Goal: Information Seeking & Learning: Compare options

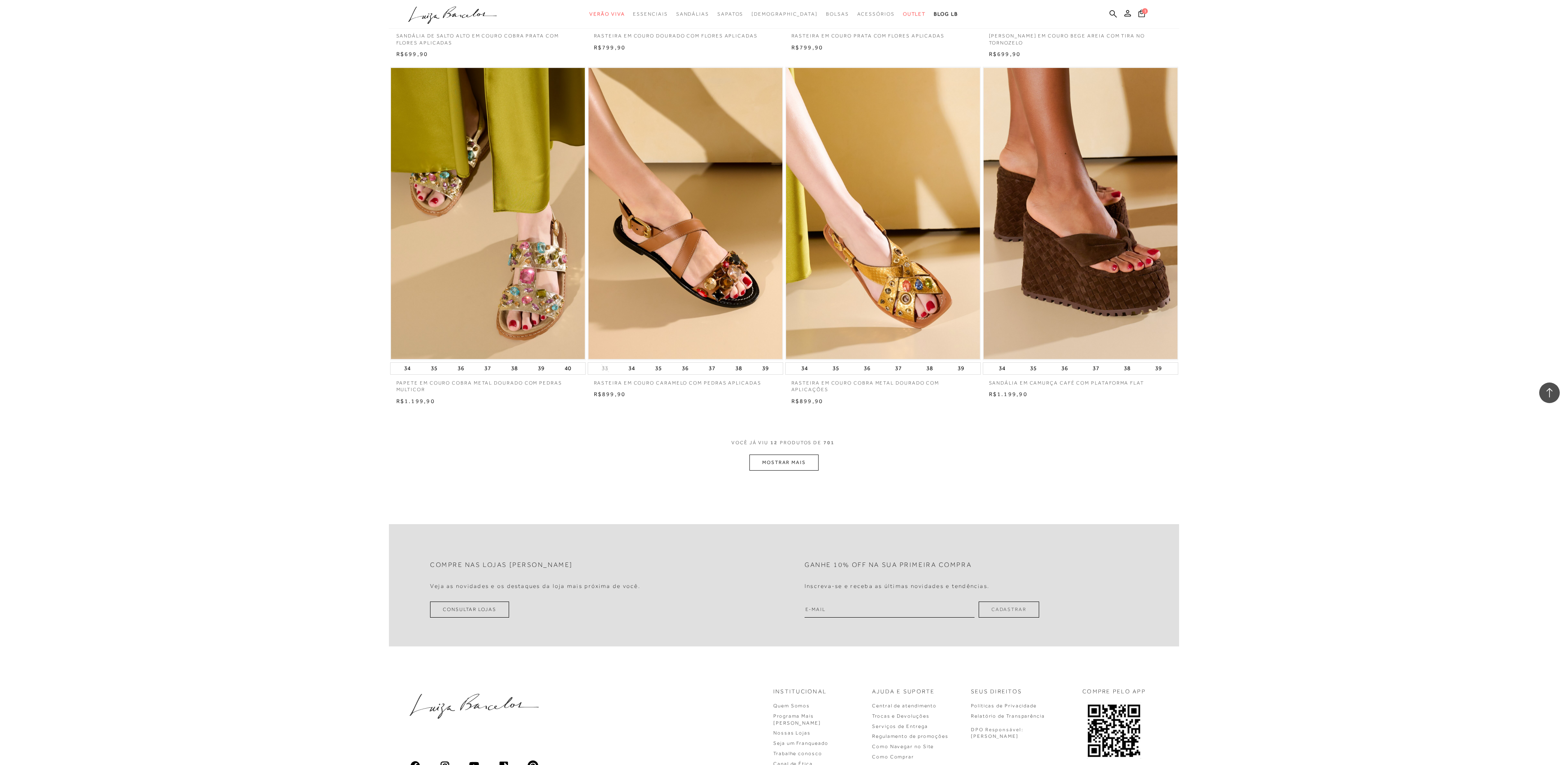
scroll to position [741, 0]
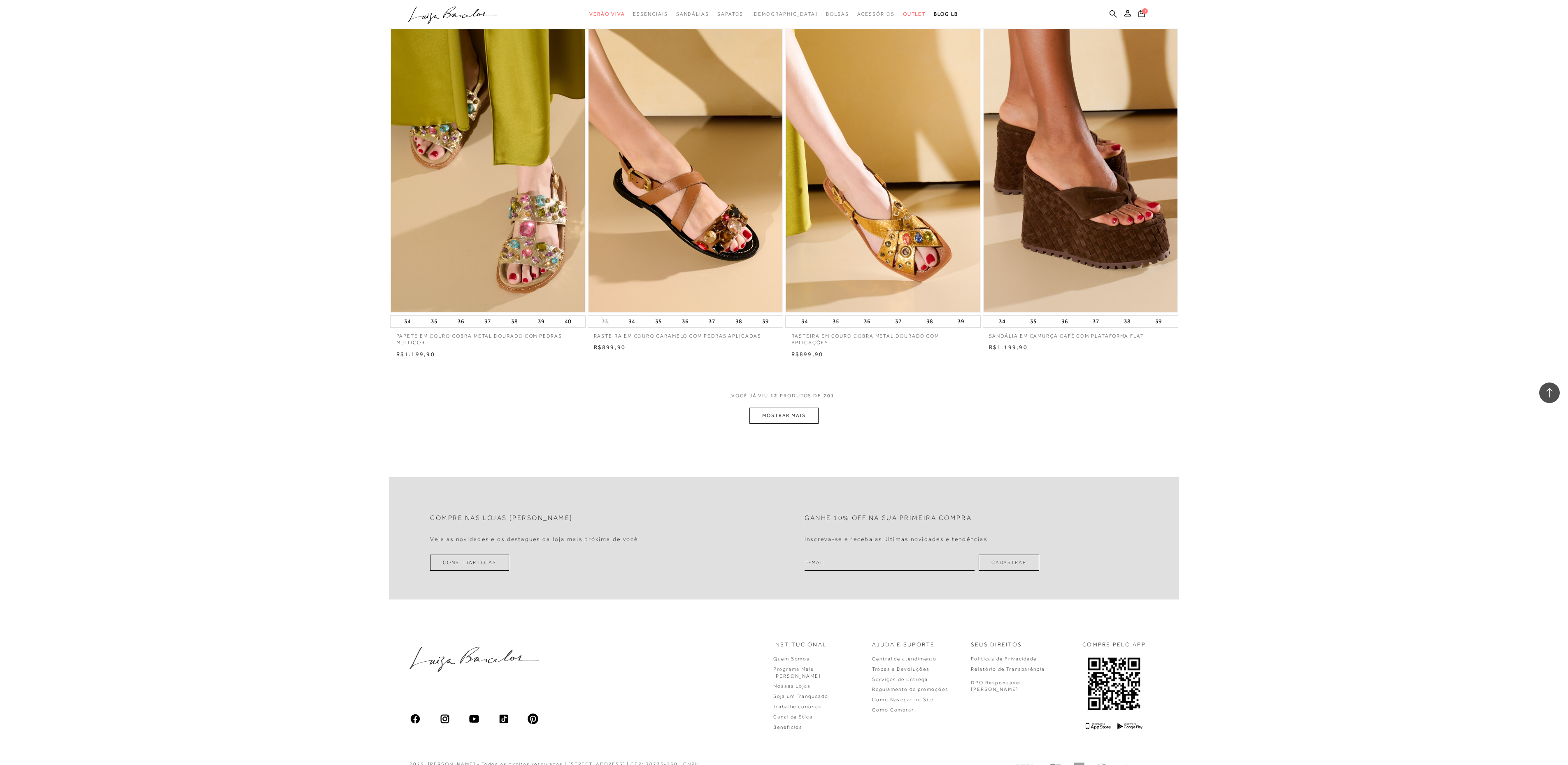
click at [801, 415] on button "MOSTRAR MAIS" at bounding box center [784, 415] width 69 height 16
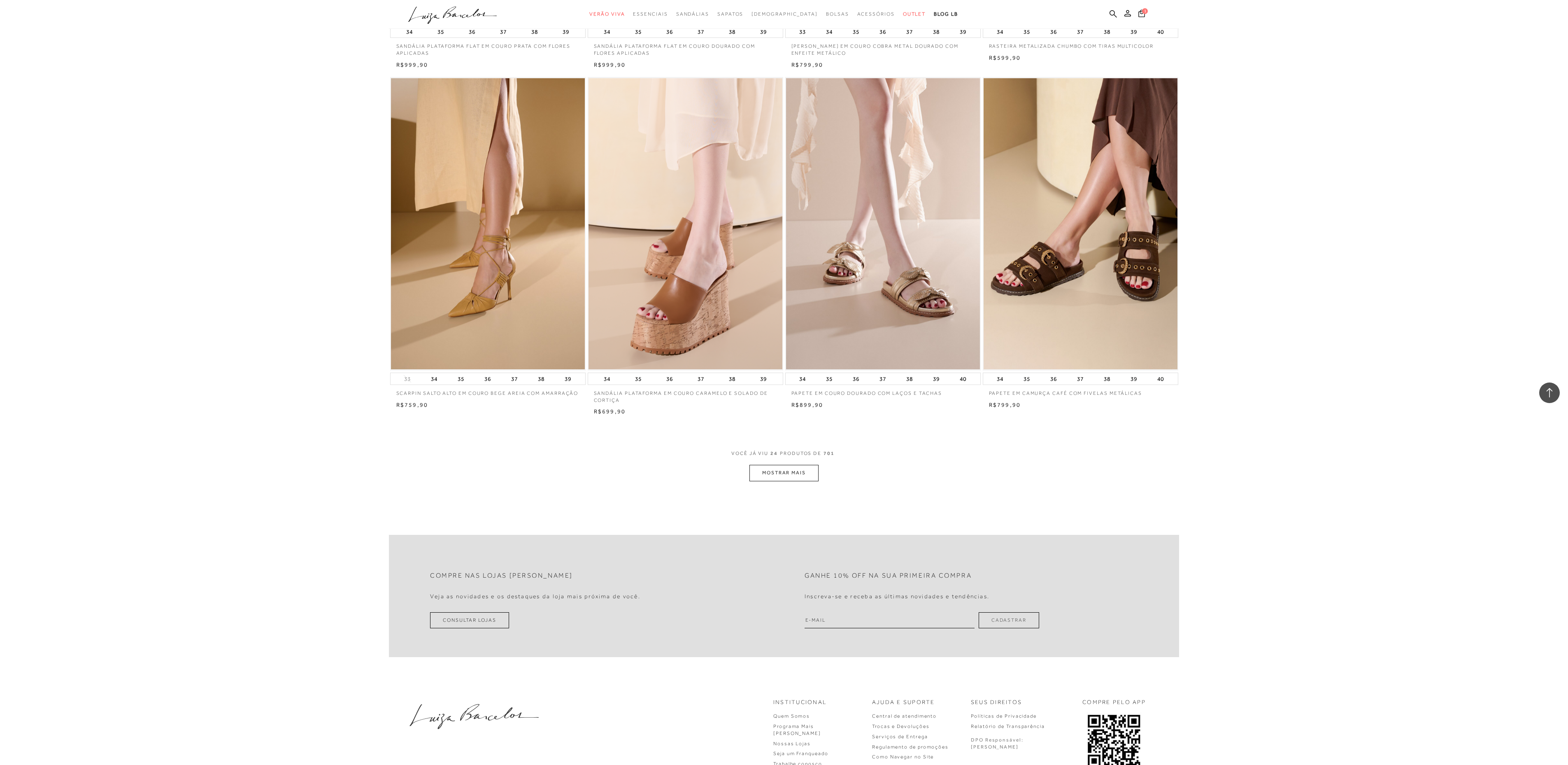
scroll to position [1729, 0]
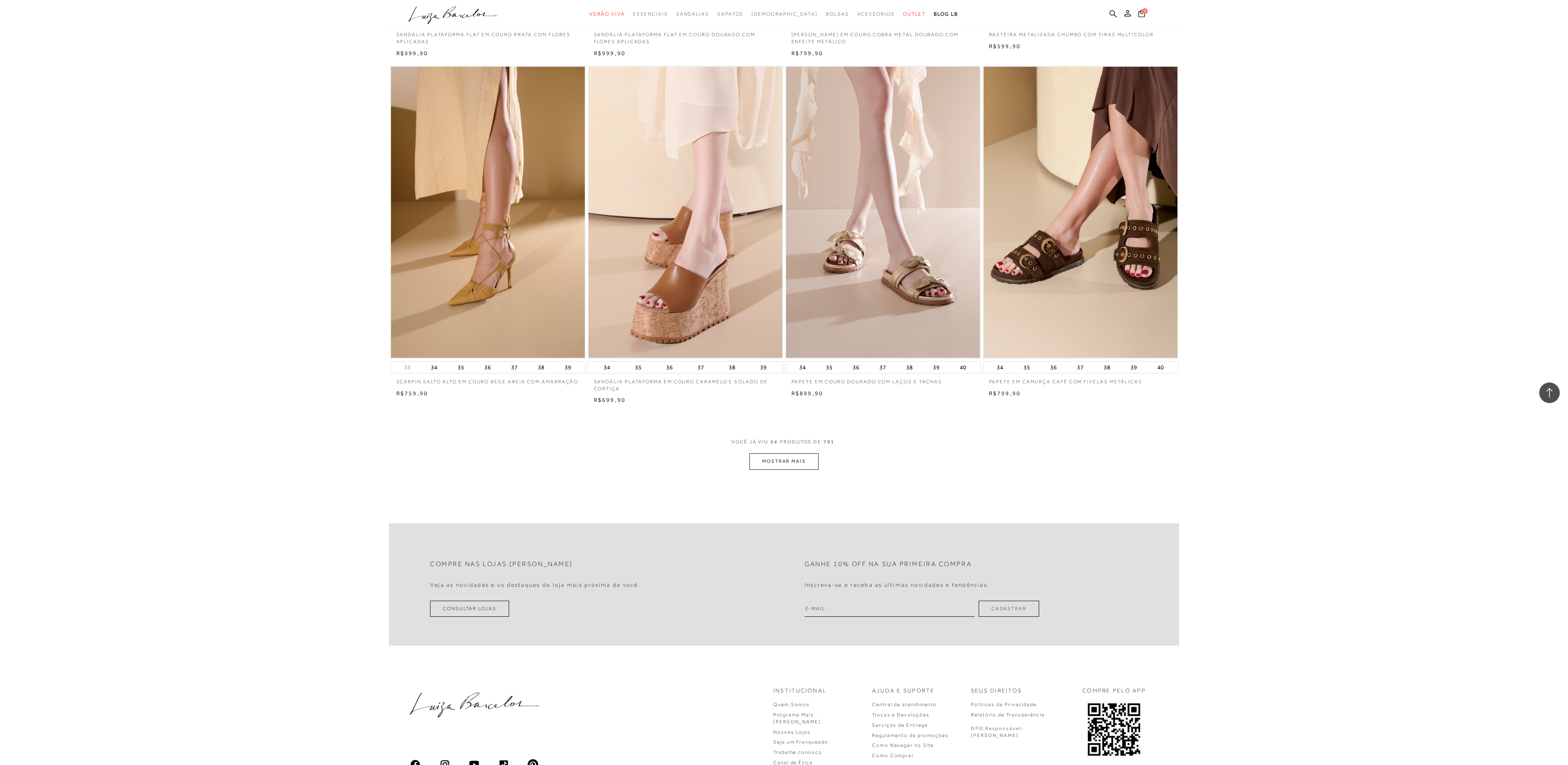
click at [802, 458] on button "MOSTRAR MAIS" at bounding box center [784, 461] width 69 height 16
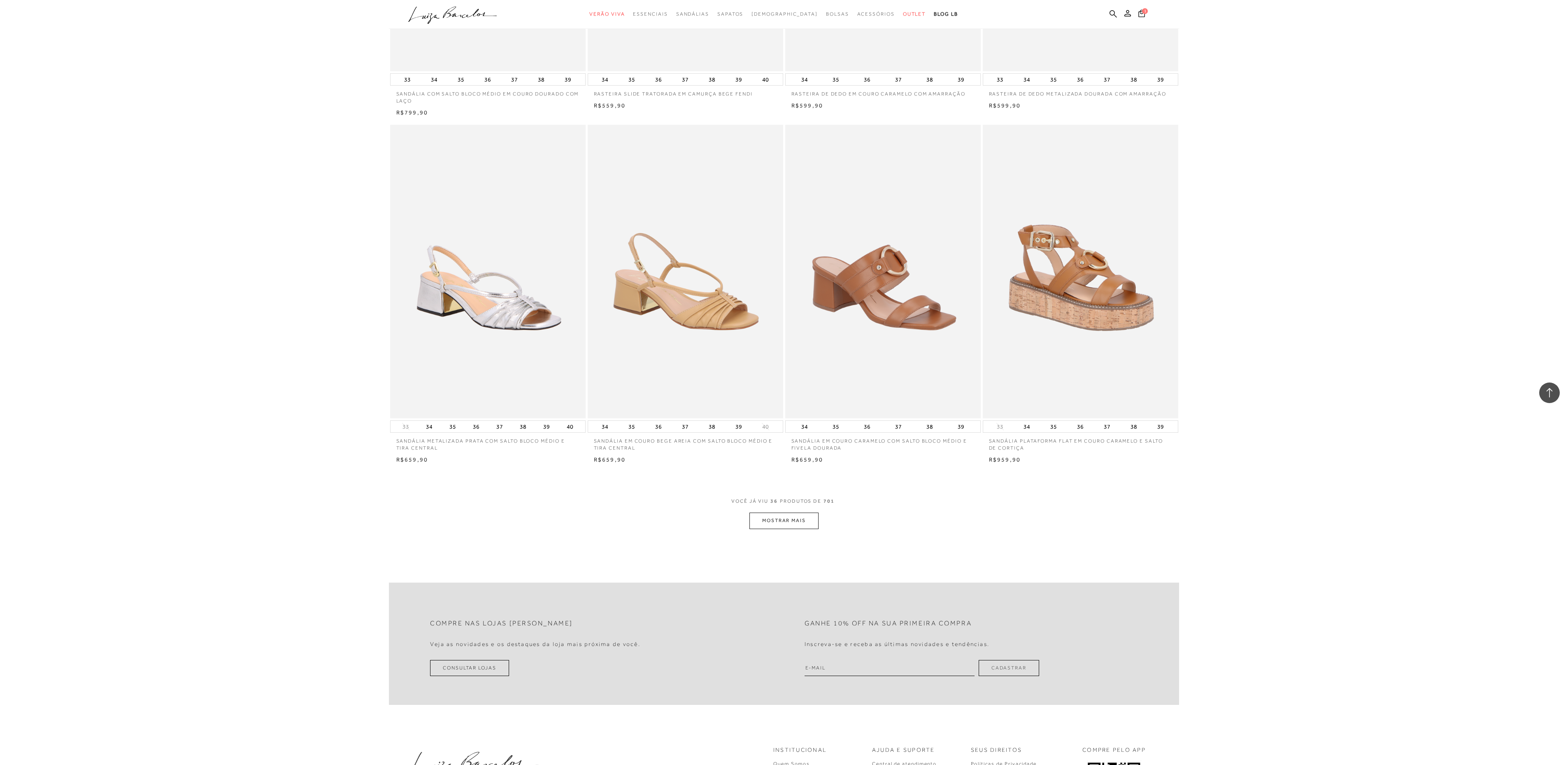
scroll to position [2717, 0]
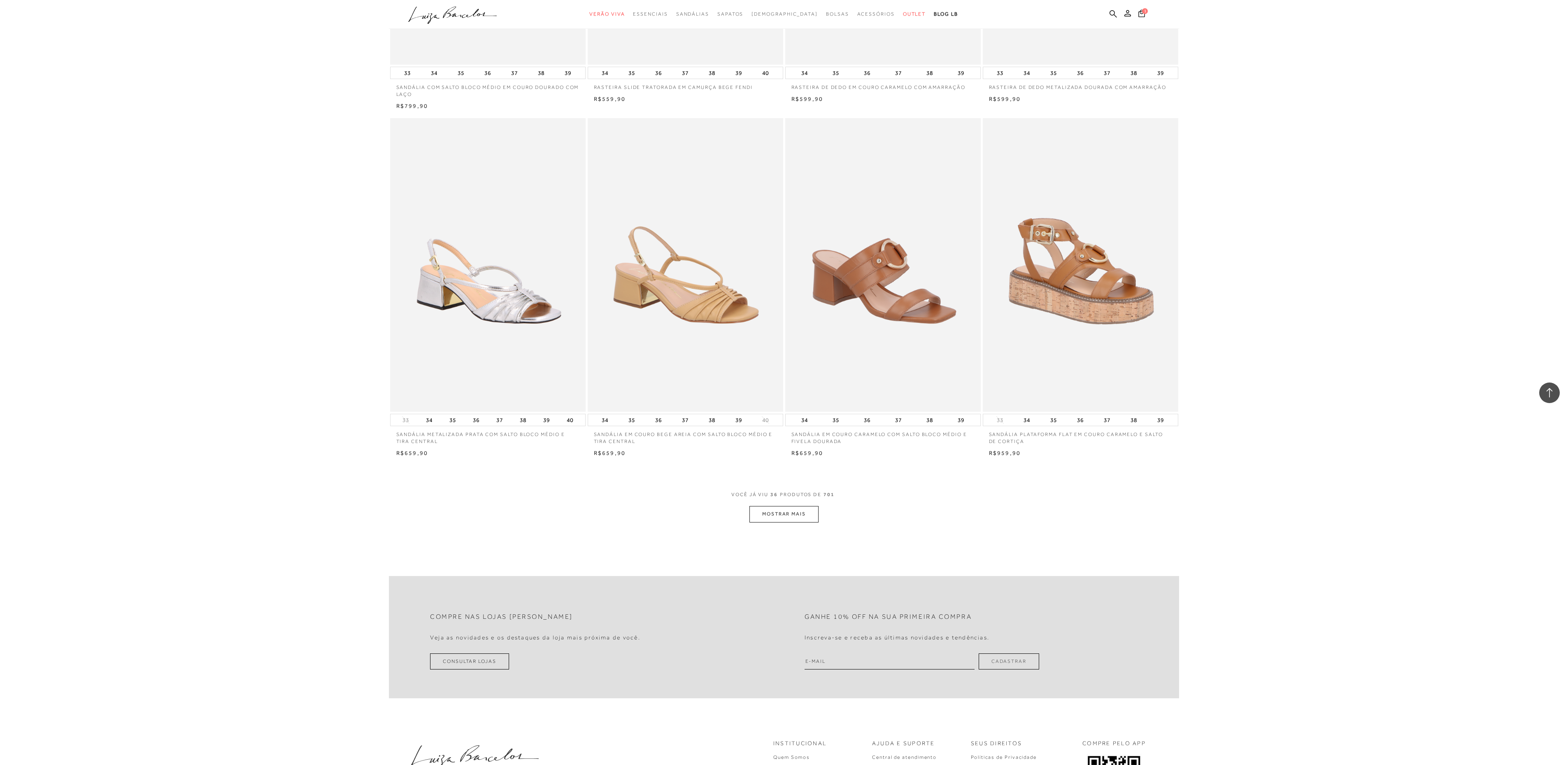
click at [783, 517] on button "MOSTRAR MAIS" at bounding box center [784, 514] width 69 height 16
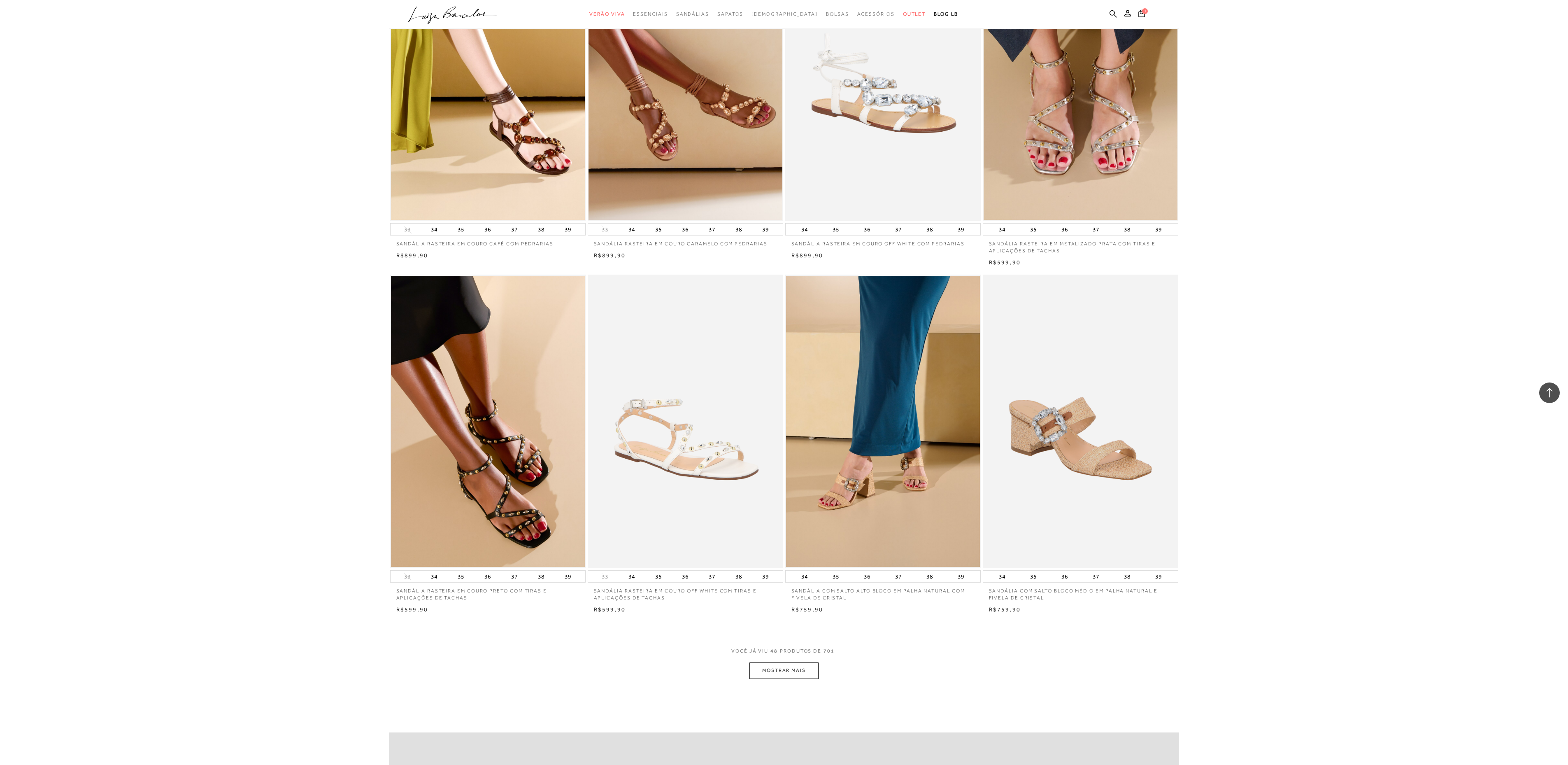
scroll to position [3622, 0]
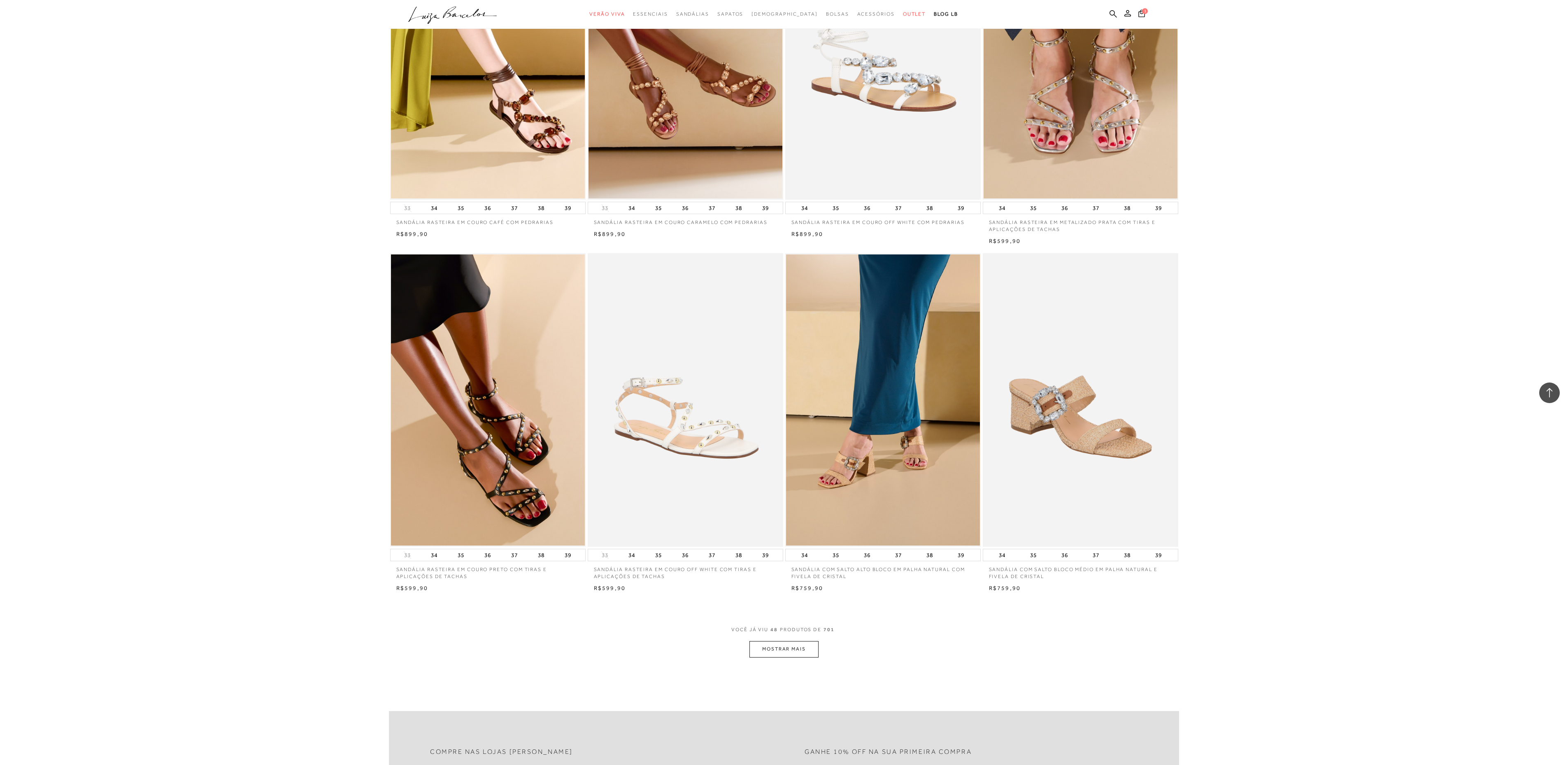
click at [794, 653] on button "MOSTRAR MAIS" at bounding box center [784, 649] width 69 height 16
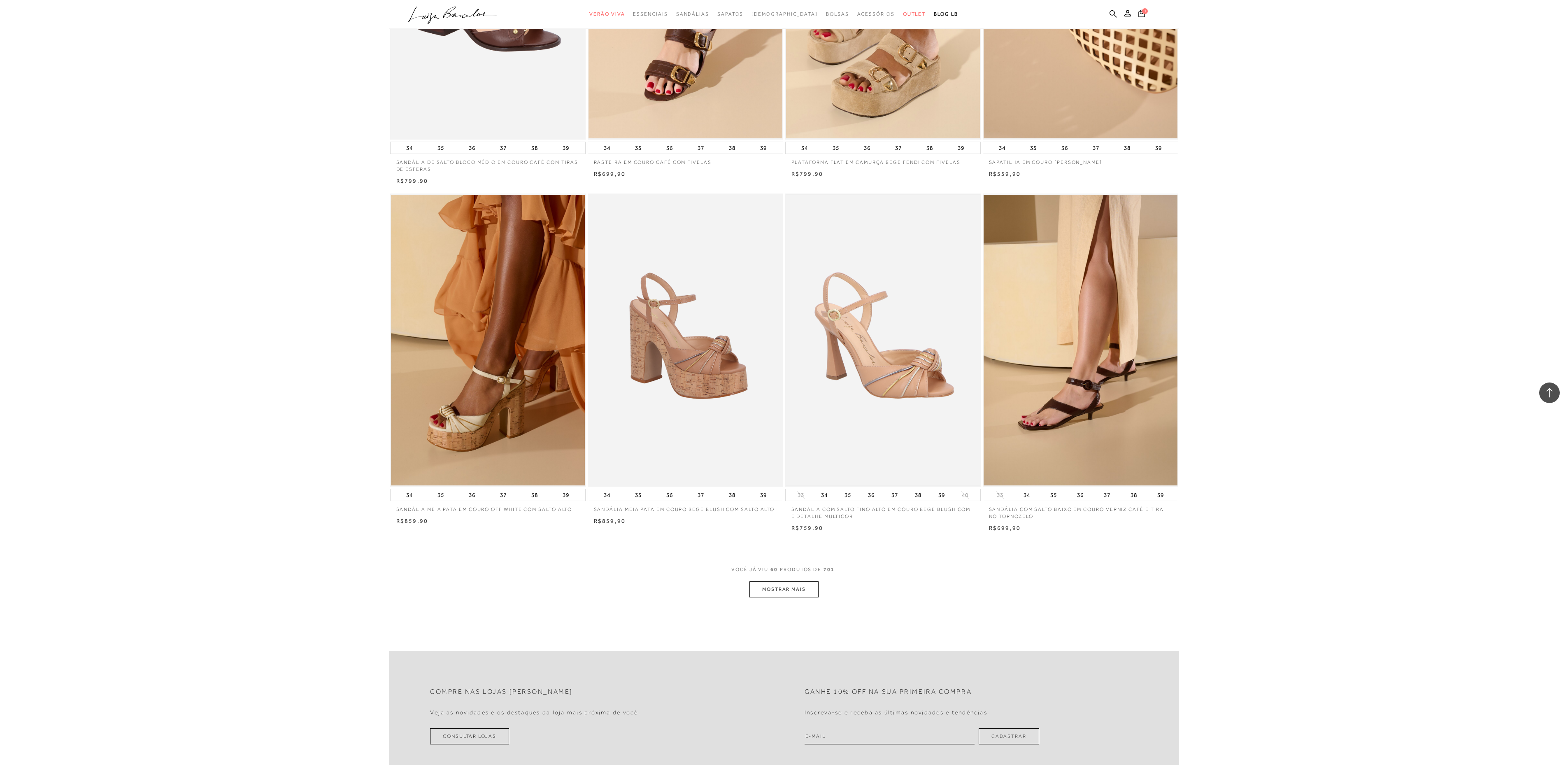
scroll to position [4774, 0]
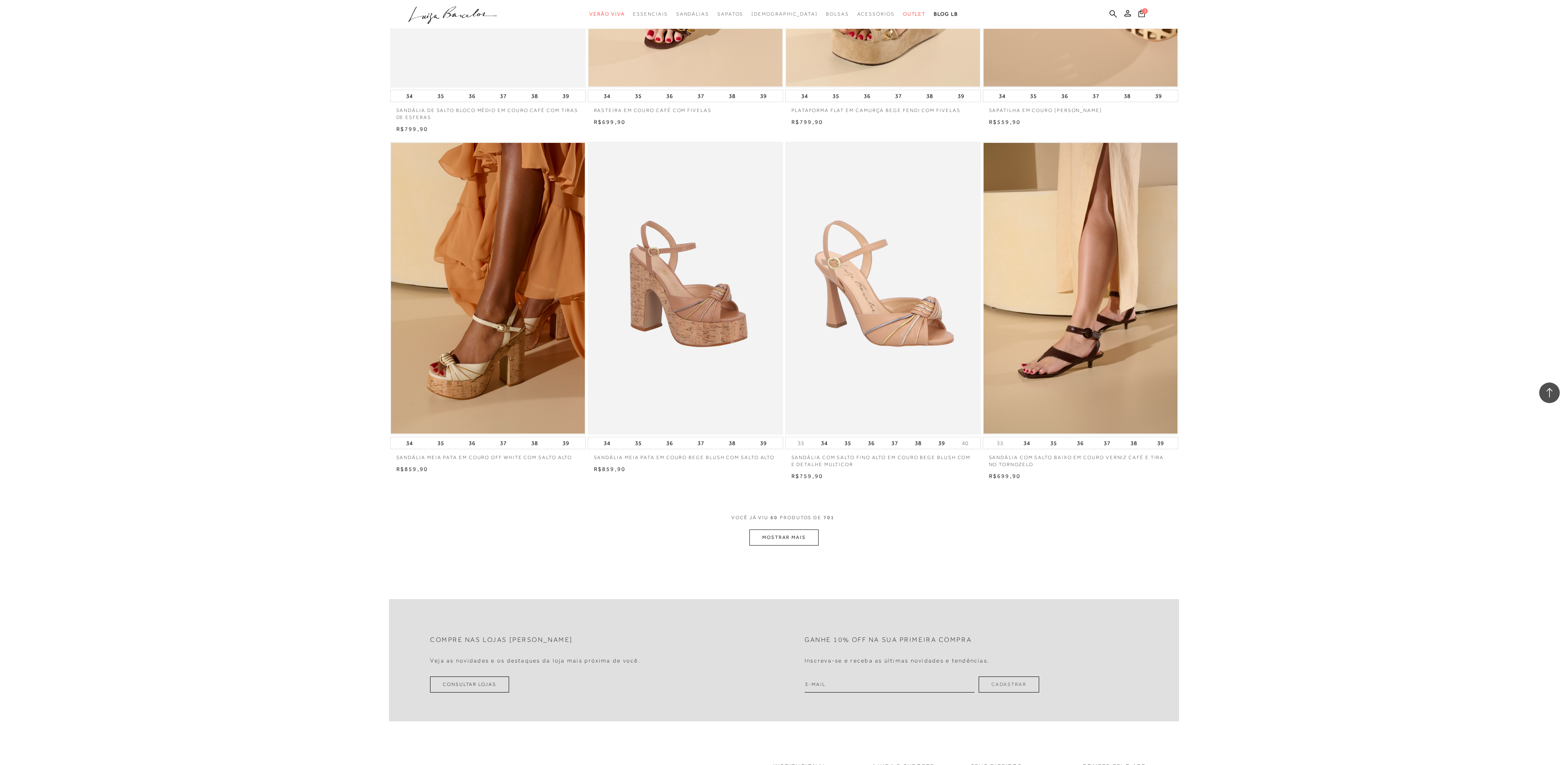
click at [794, 539] on button "MOSTRAR MAIS" at bounding box center [784, 537] width 69 height 16
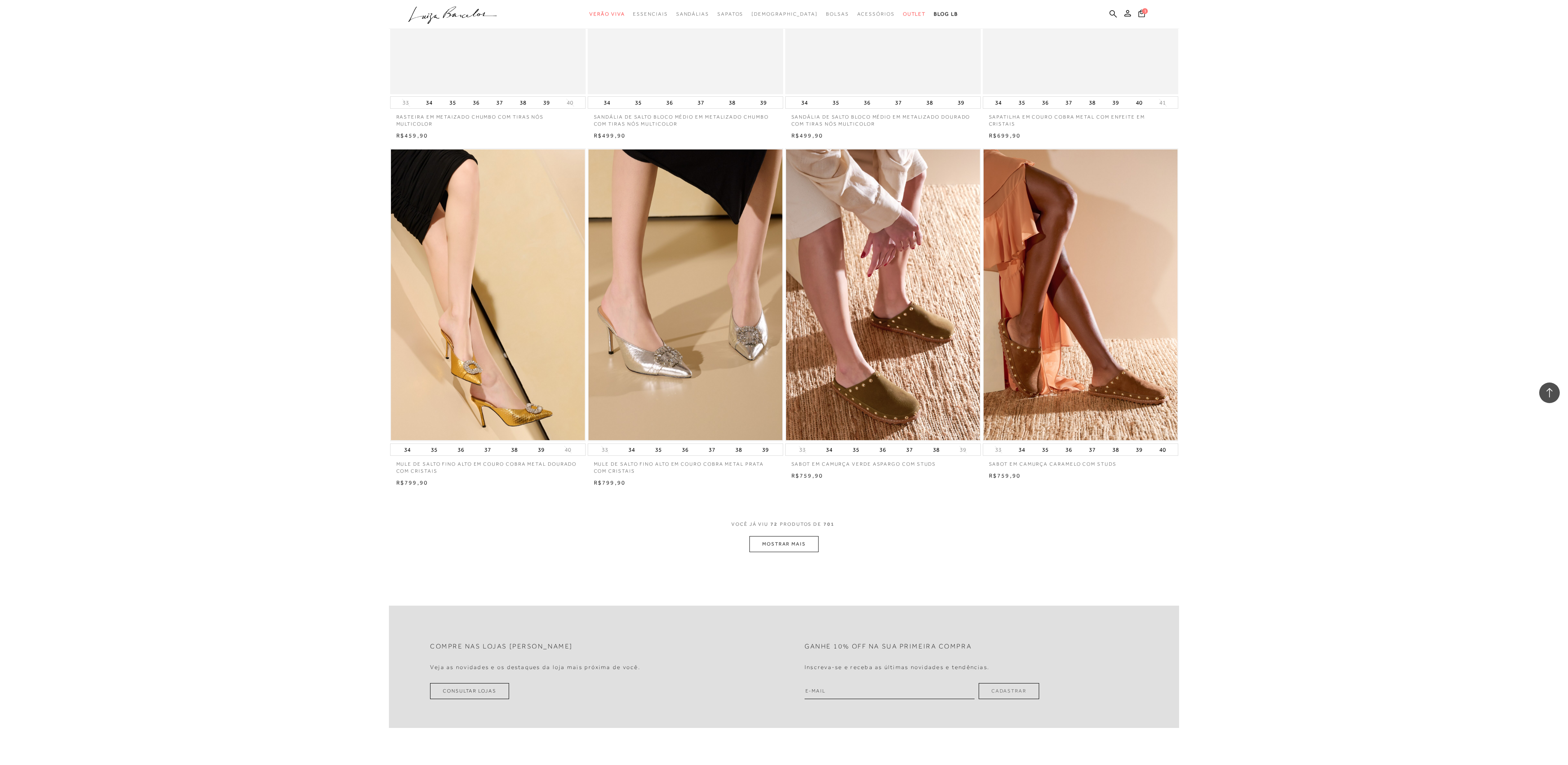
scroll to position [5792, 0]
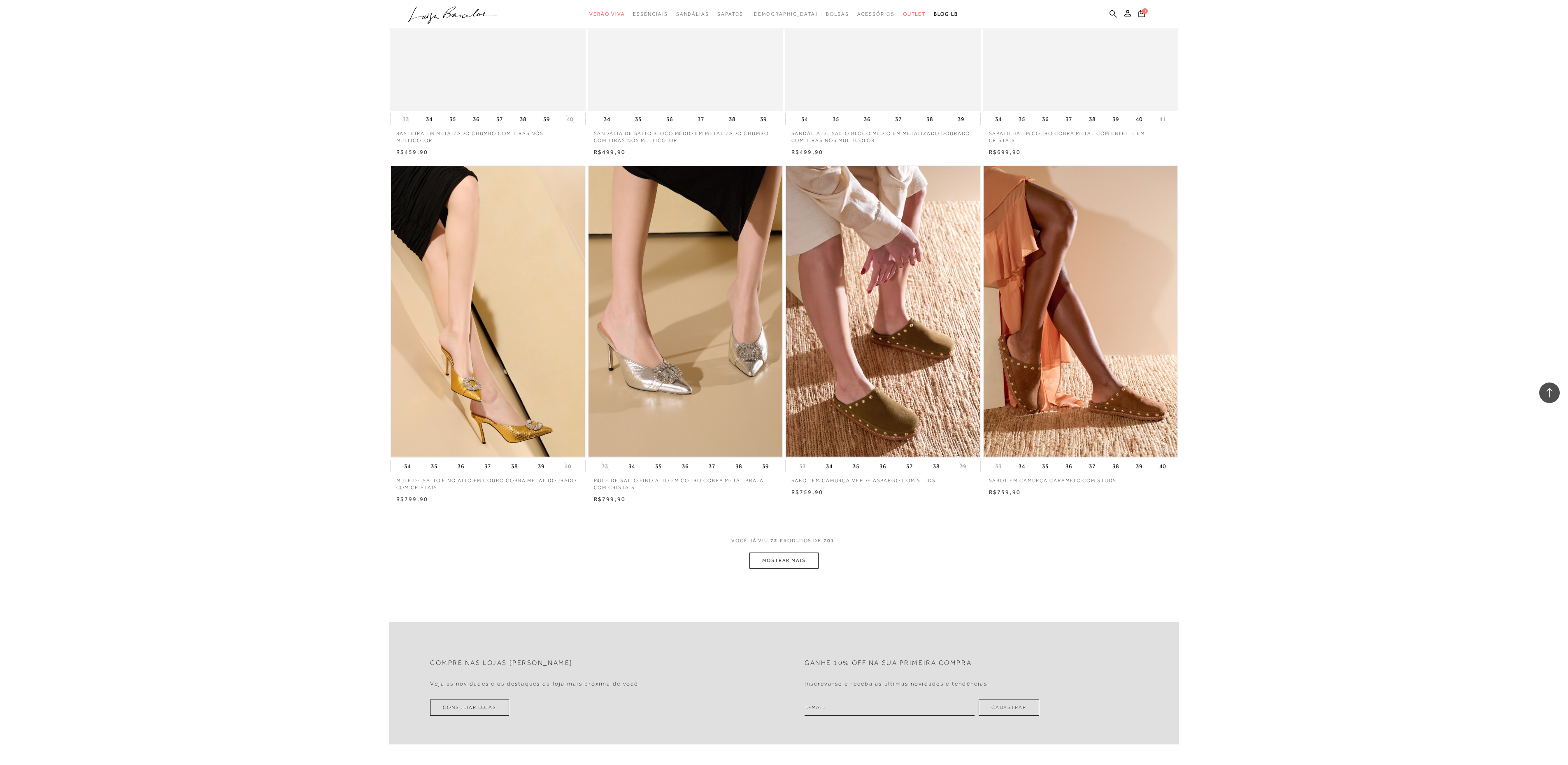
click at [794, 556] on button "MOSTRAR MAIS" at bounding box center [784, 560] width 69 height 16
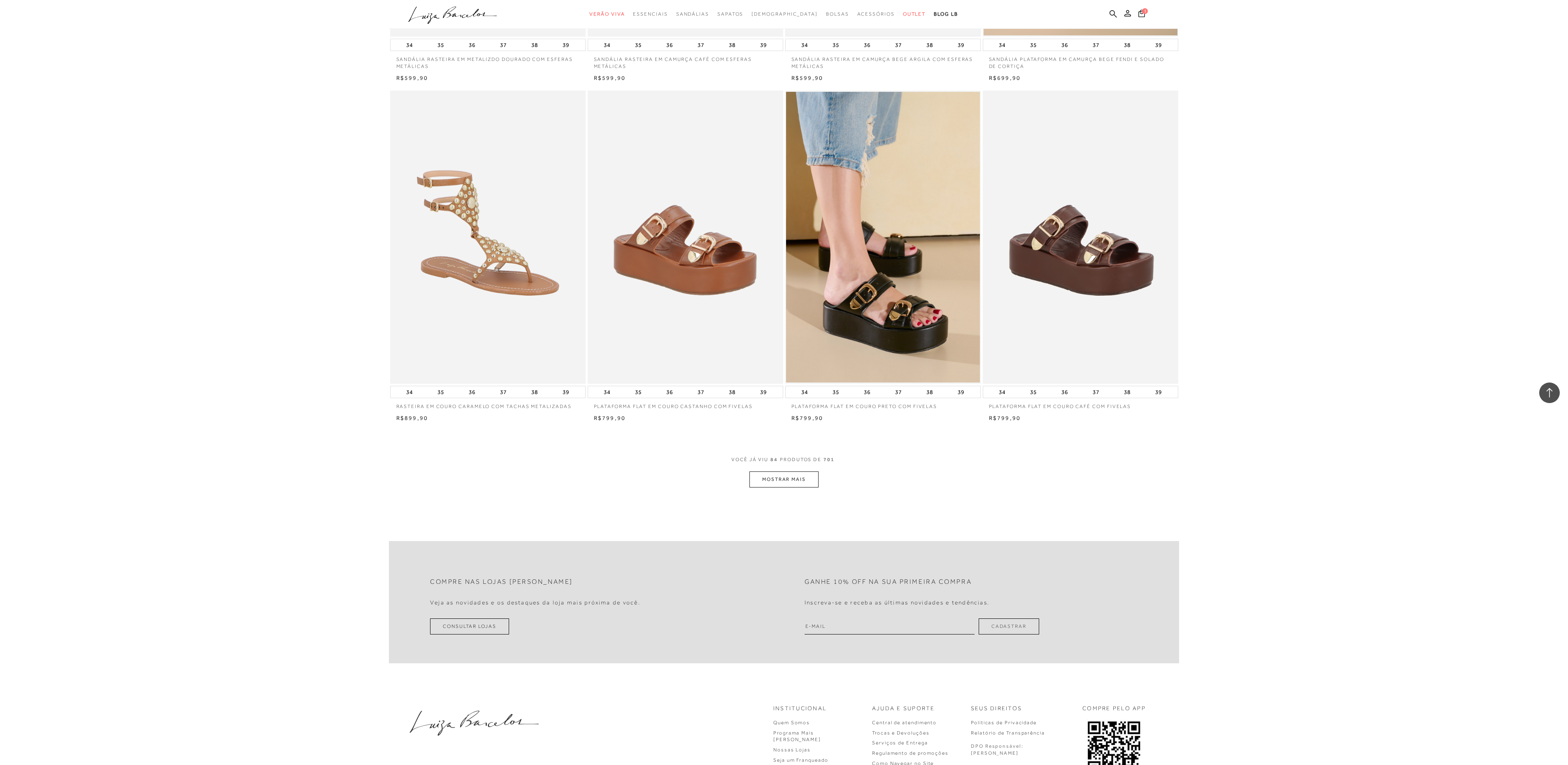
scroll to position [6944, 0]
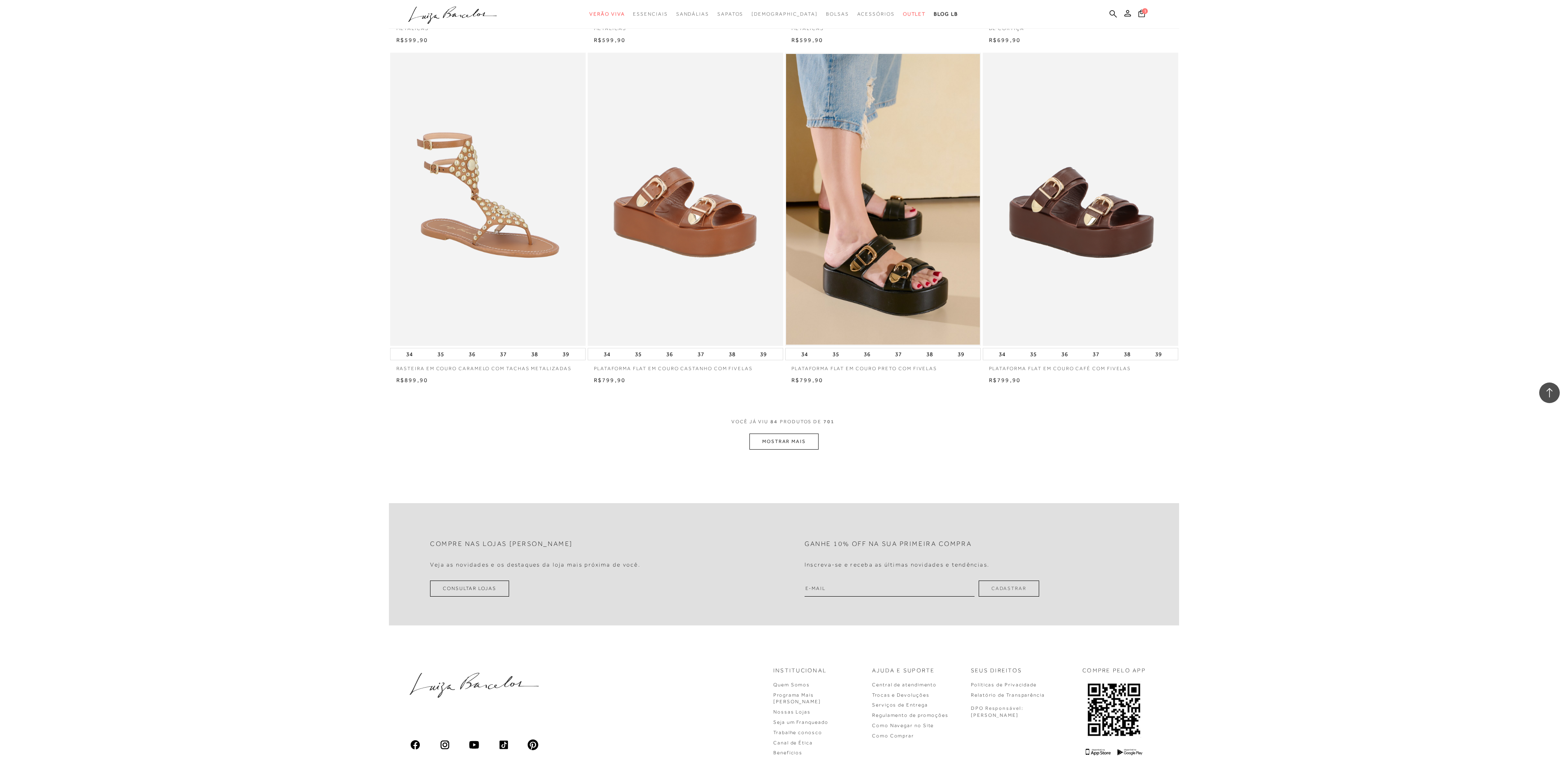
click at [796, 445] on button "MOSTRAR MAIS" at bounding box center [784, 441] width 69 height 16
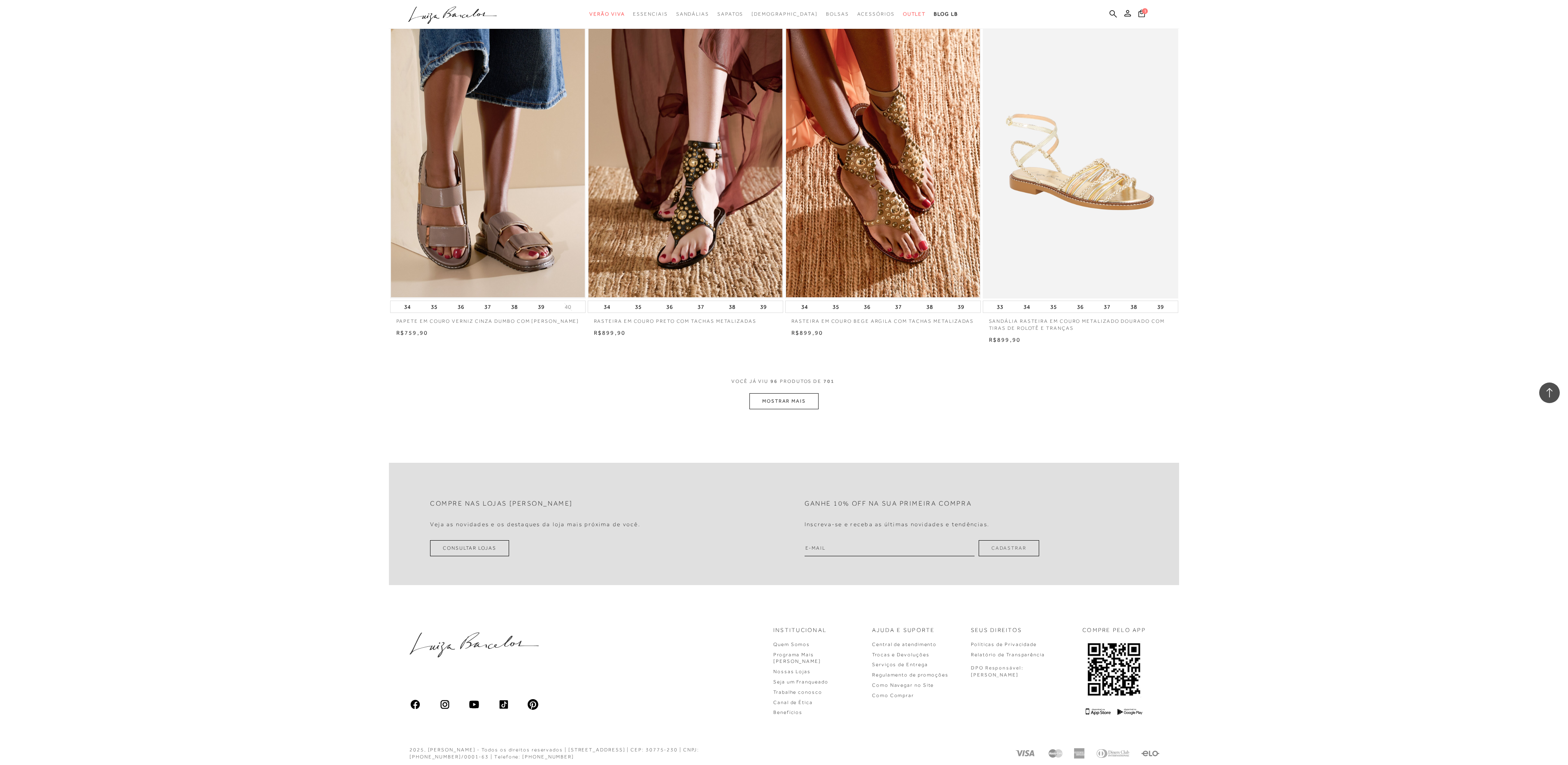
scroll to position [8031, 0]
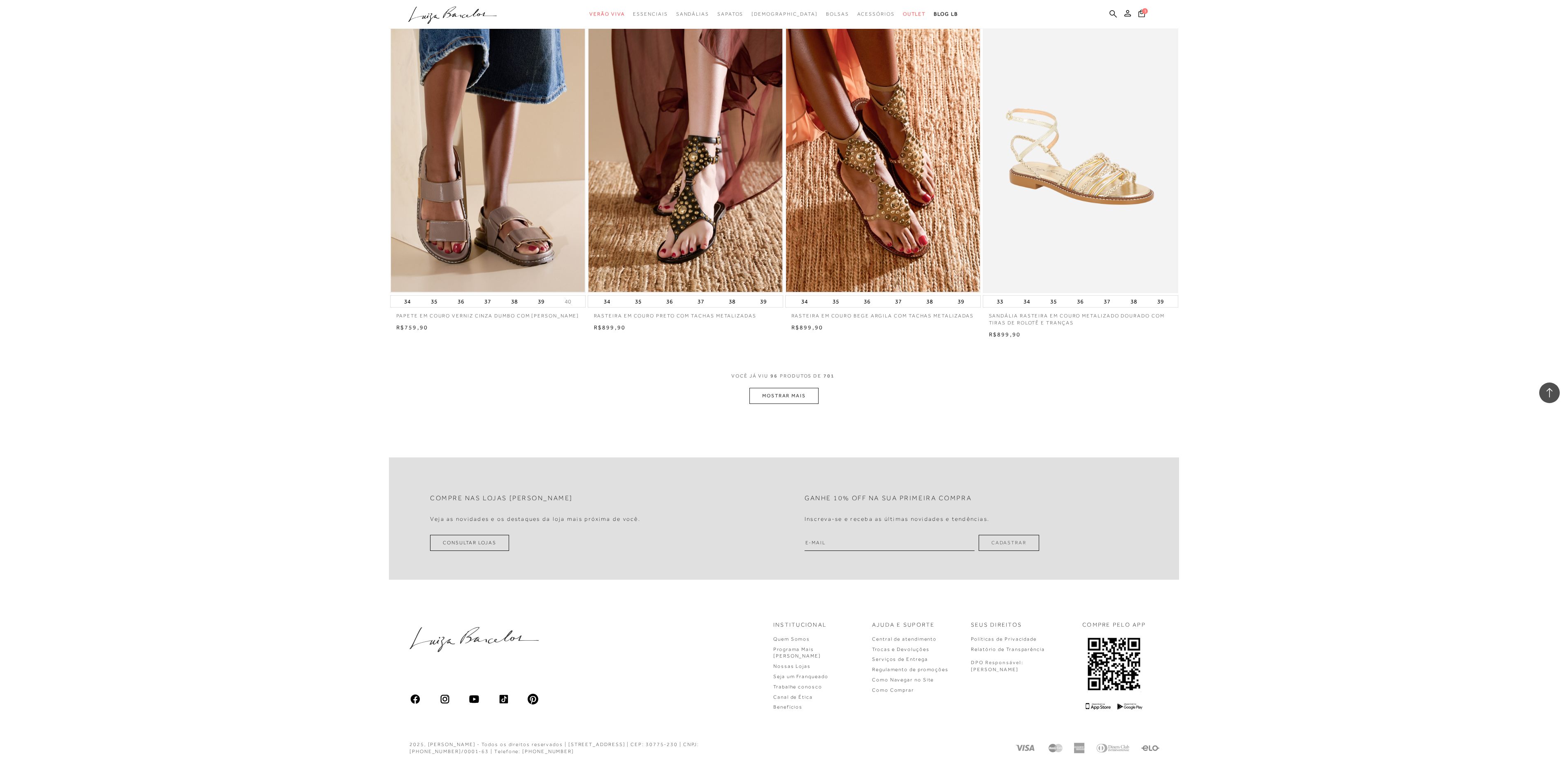
click at [805, 395] on button "MOSTRAR MAIS" at bounding box center [784, 396] width 69 height 16
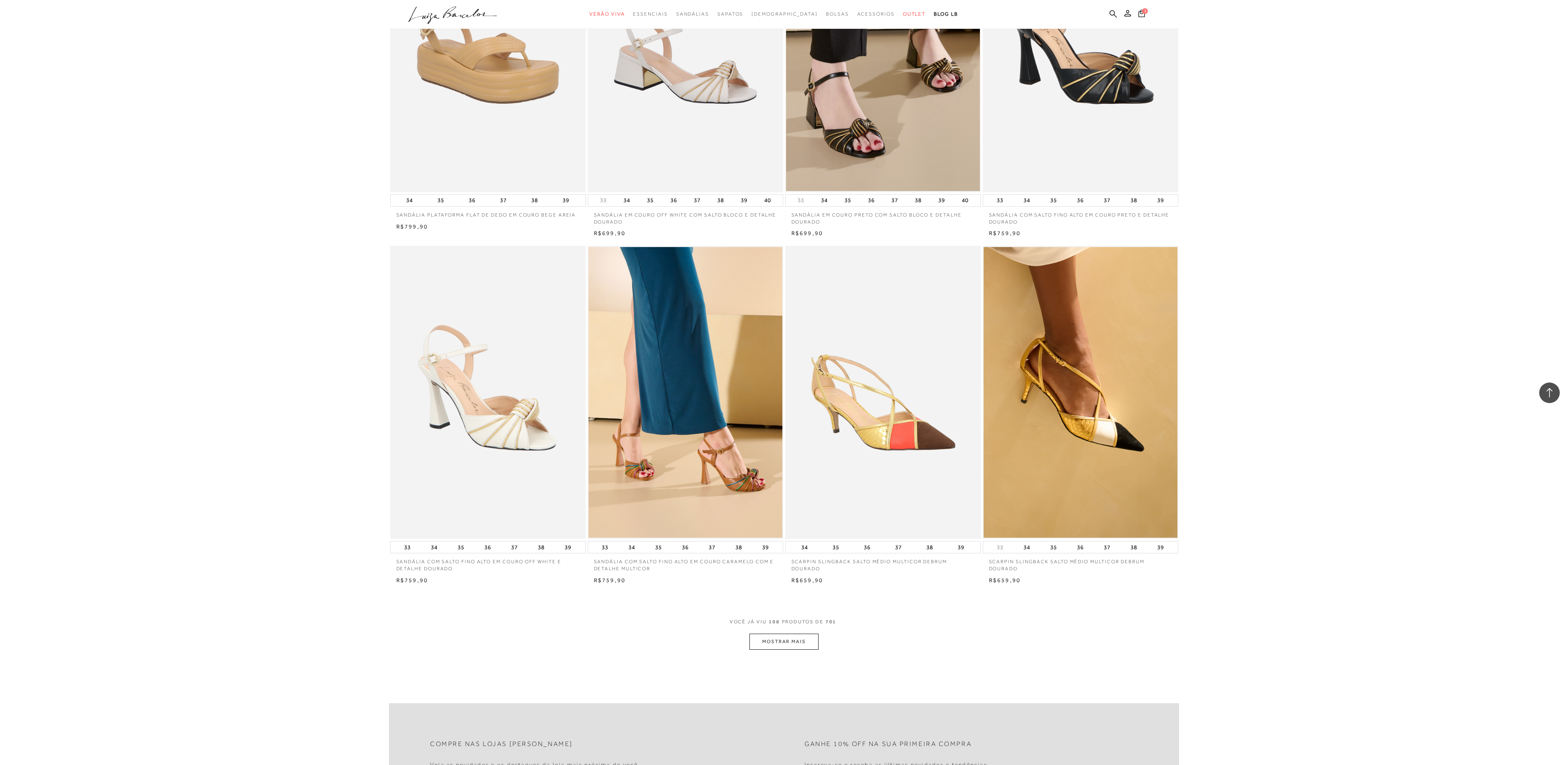
scroll to position [8854, 0]
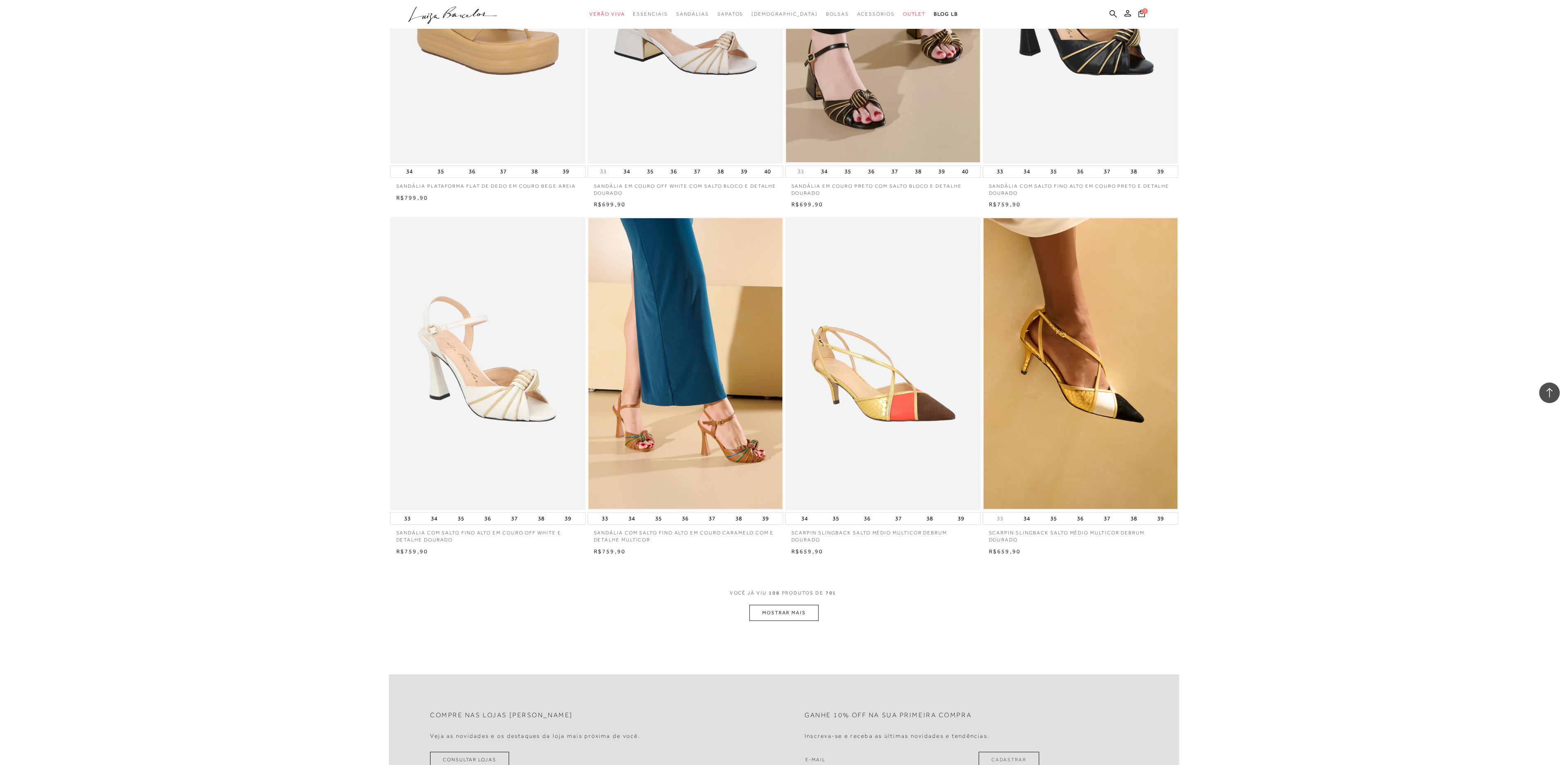
click at [774, 609] on button "MOSTRAR MAIS" at bounding box center [784, 613] width 69 height 16
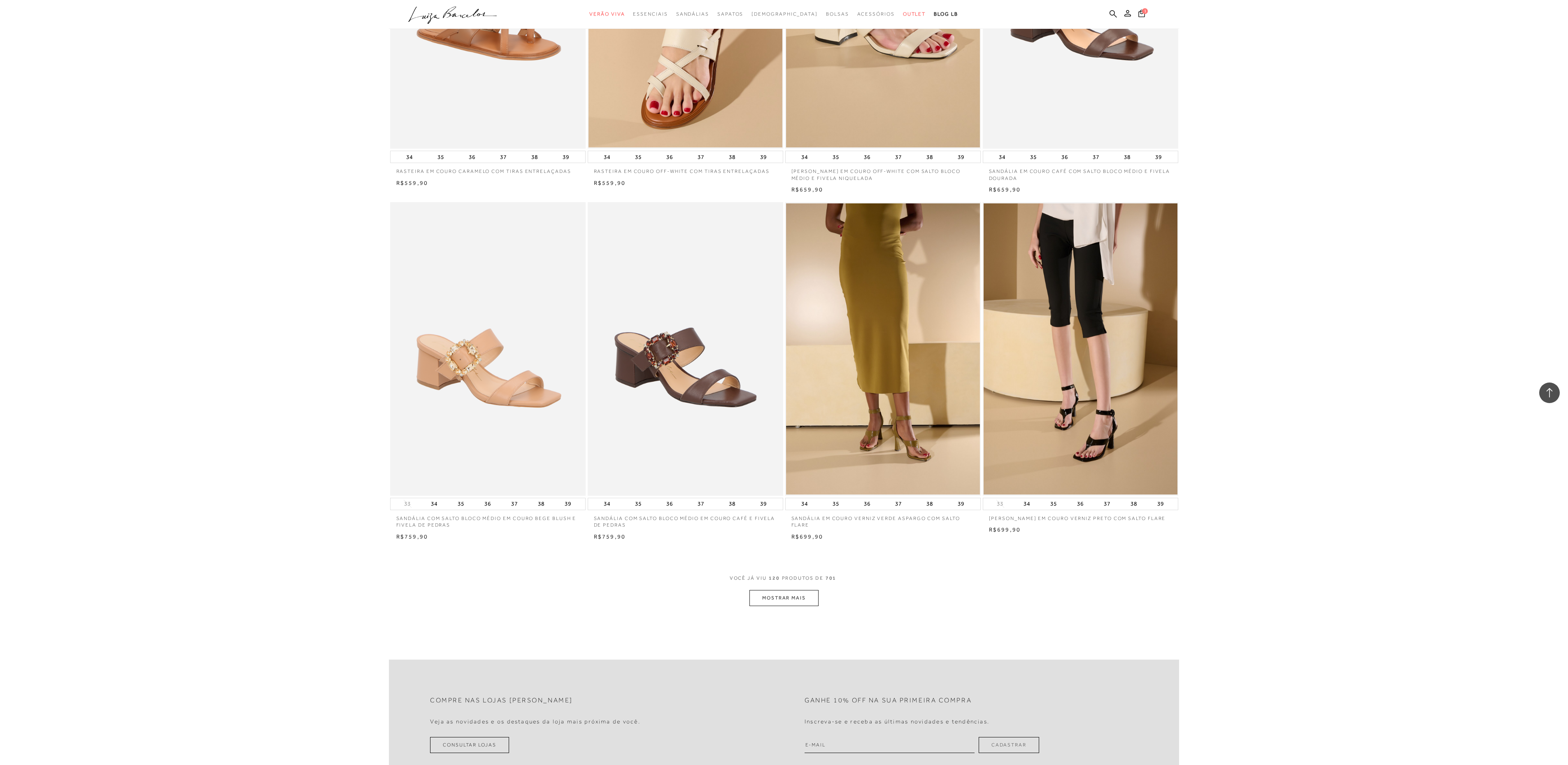
scroll to position [10006, 0]
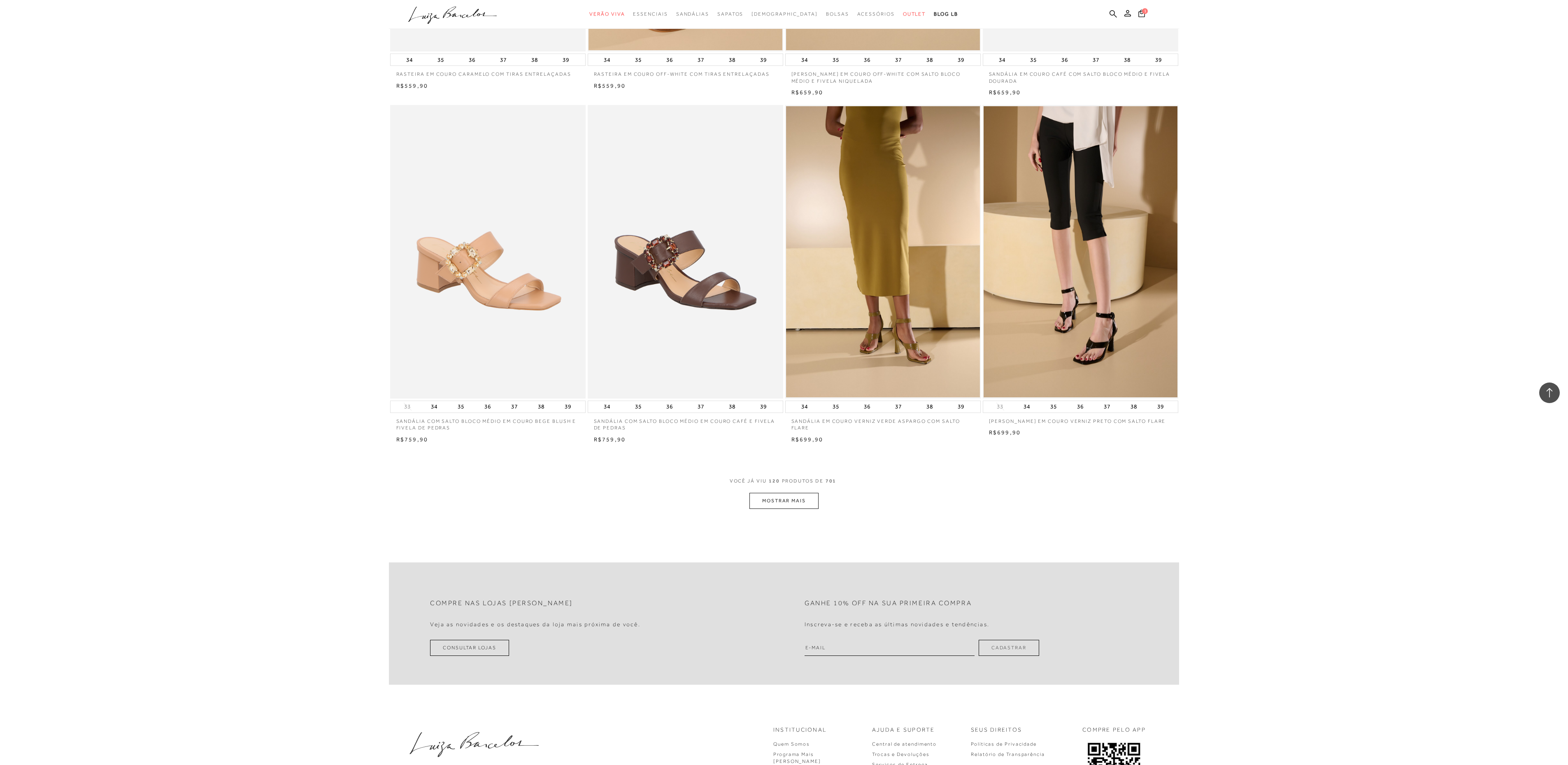
click at [802, 499] on button "MOSTRAR MAIS" at bounding box center [784, 500] width 69 height 16
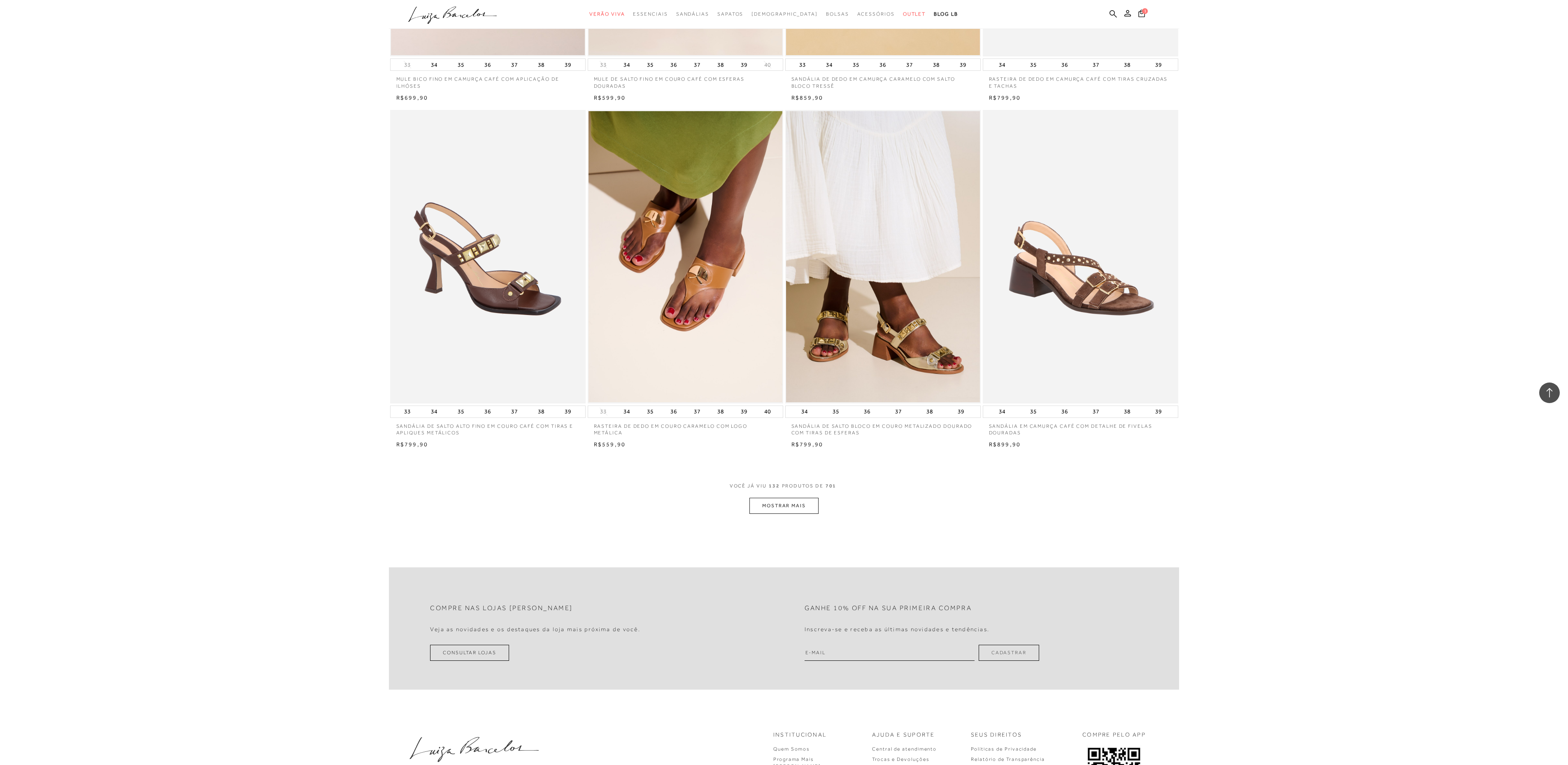
scroll to position [11077, 0]
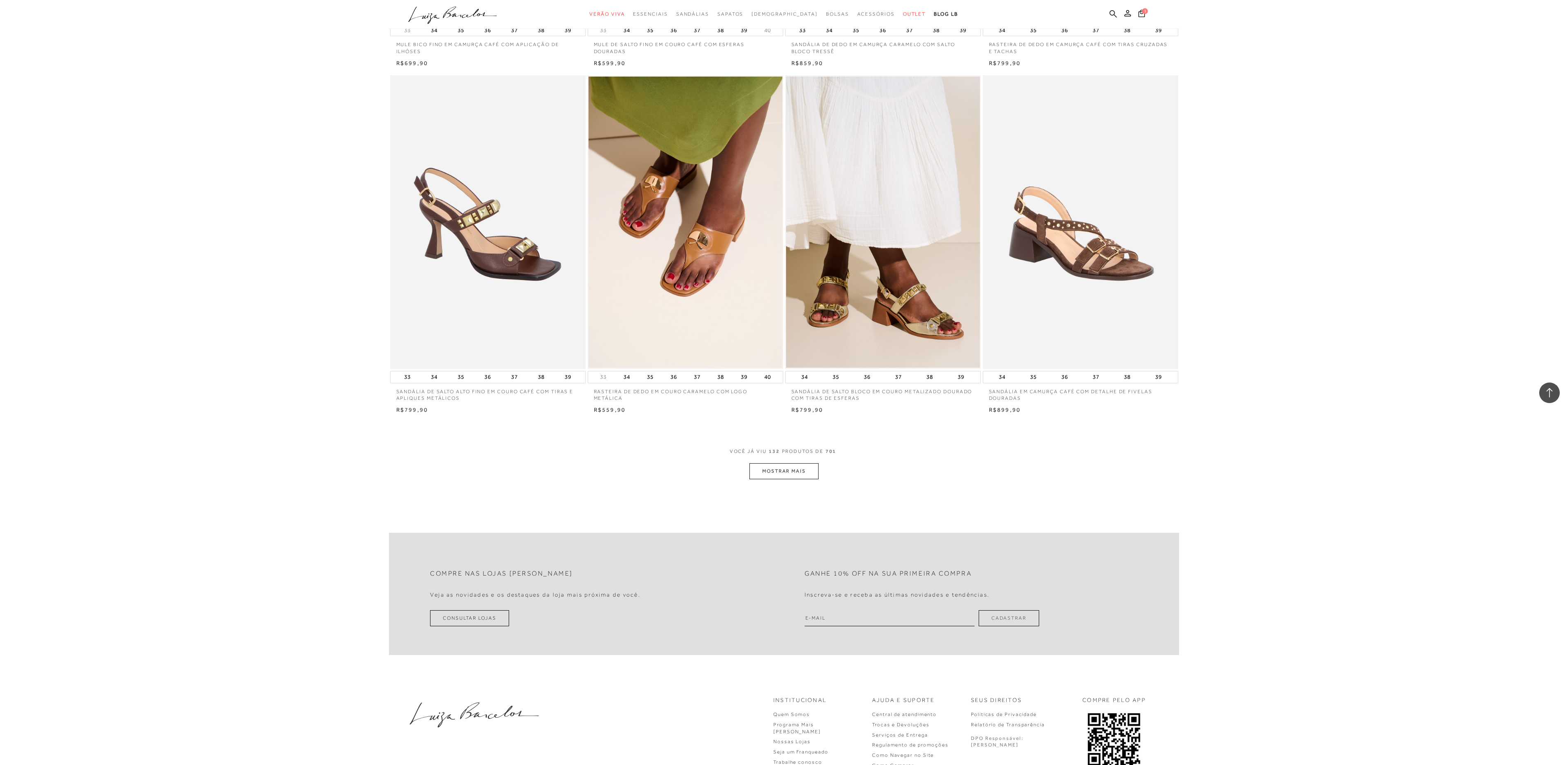
click at [781, 474] on button "MOSTRAR MAIS" at bounding box center [784, 471] width 69 height 16
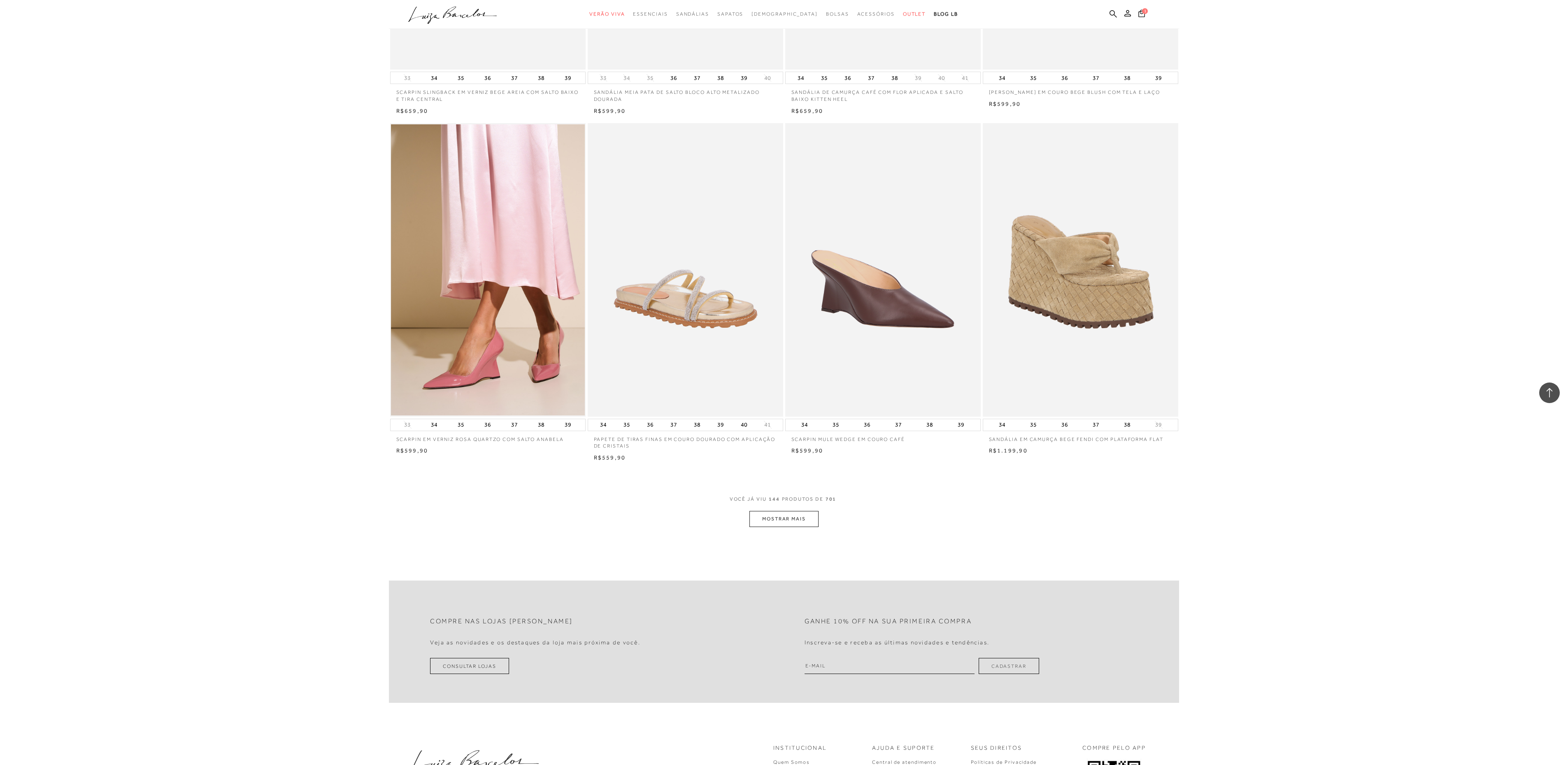
scroll to position [12192, 0]
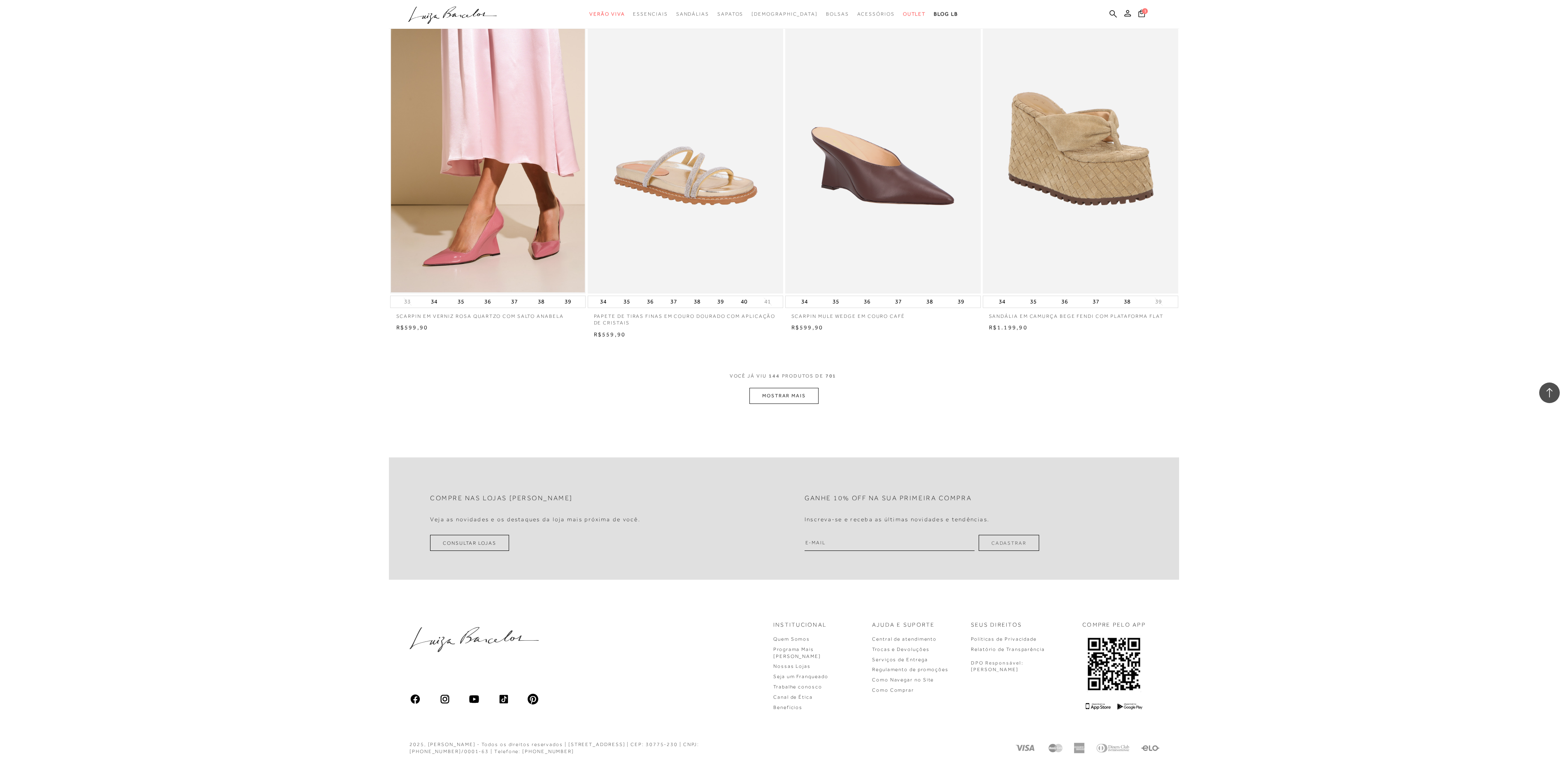
click at [798, 403] on button "MOSTRAR MAIS" at bounding box center [784, 396] width 69 height 16
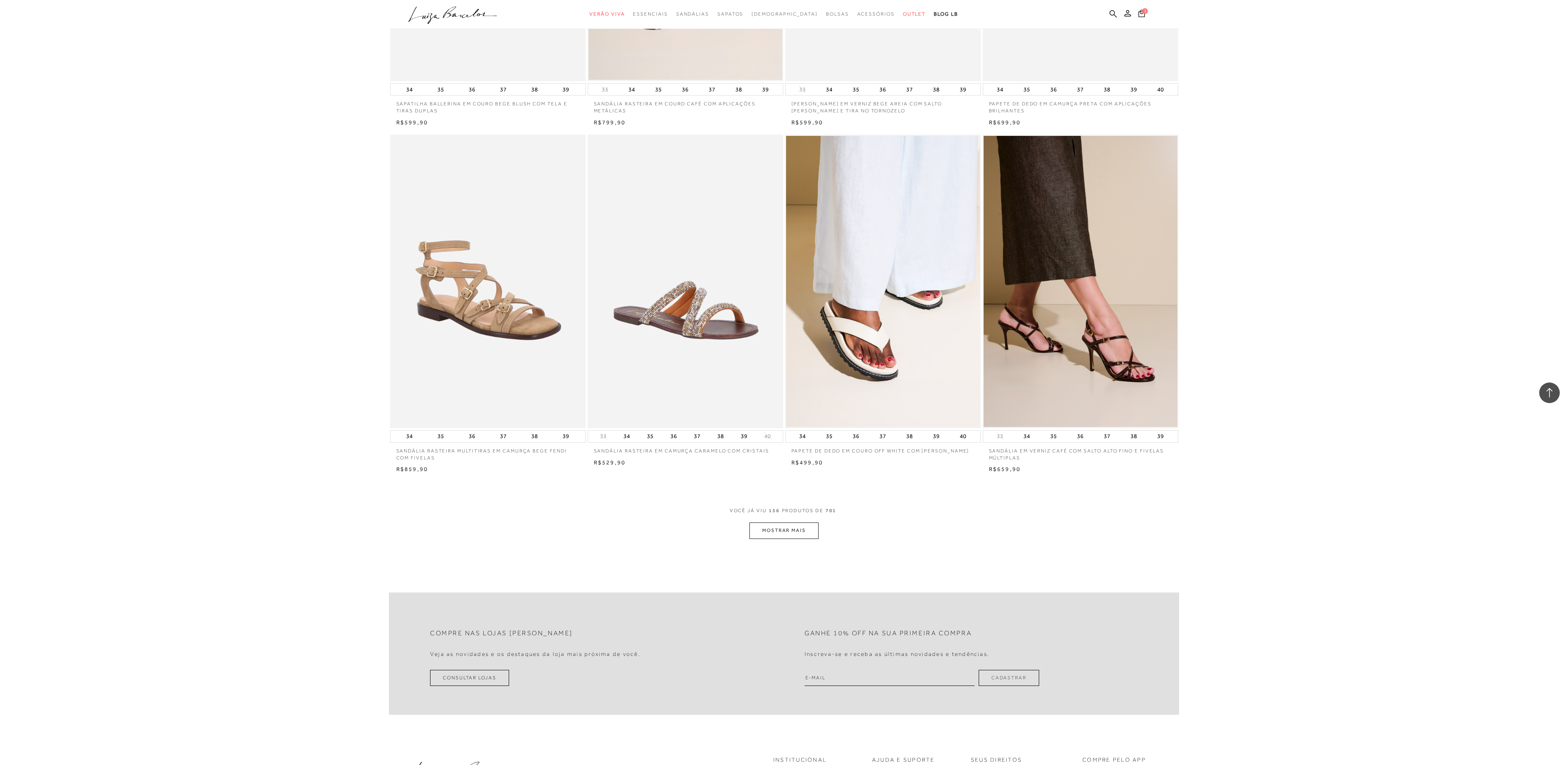
scroll to position [13233, 0]
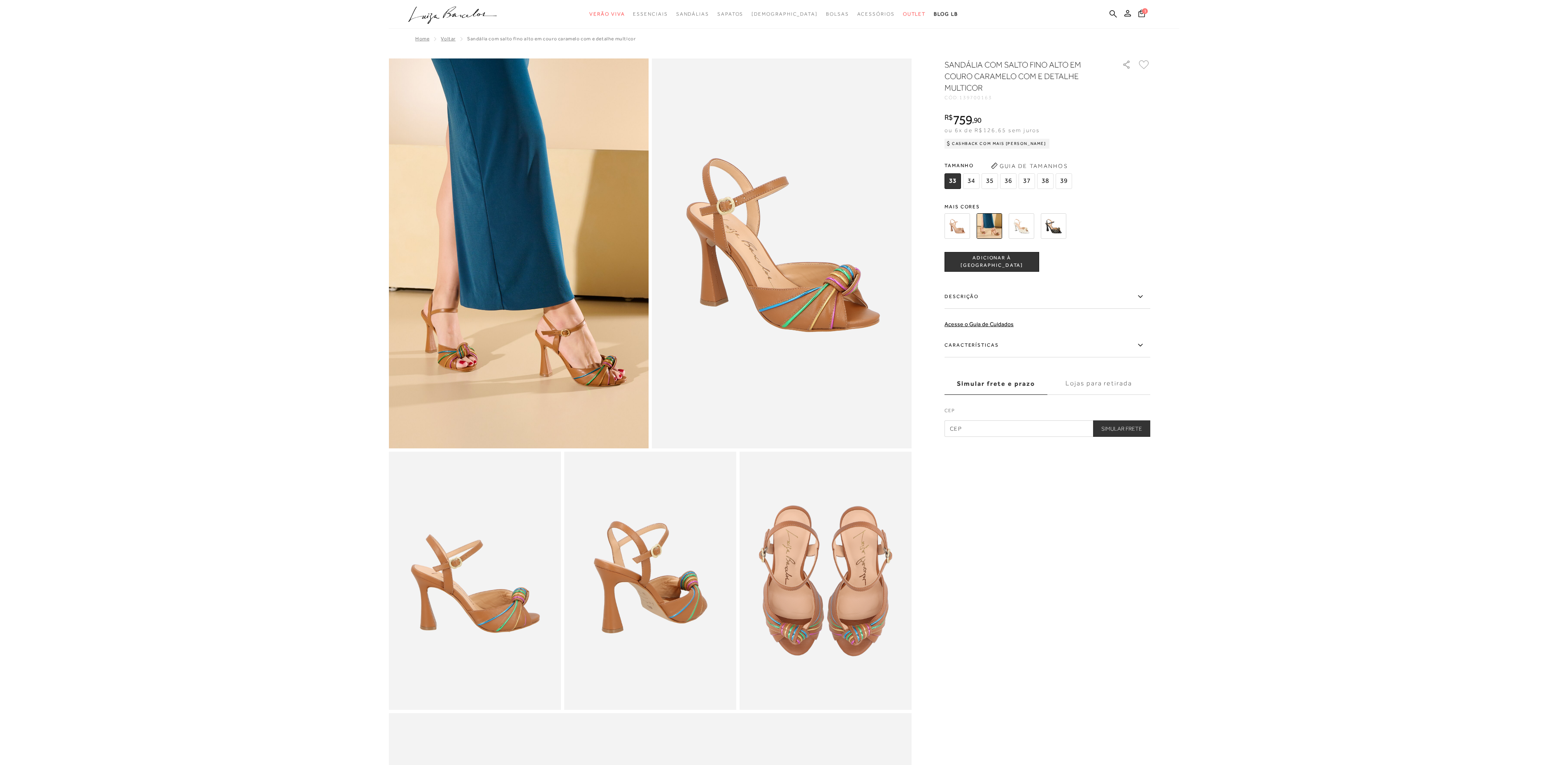
click at [997, 290] on label "Descrição" at bounding box center [1047, 296] width 206 height 24
click at [0, 0] on input "Descrição" at bounding box center [0, 0] width 0 height 0
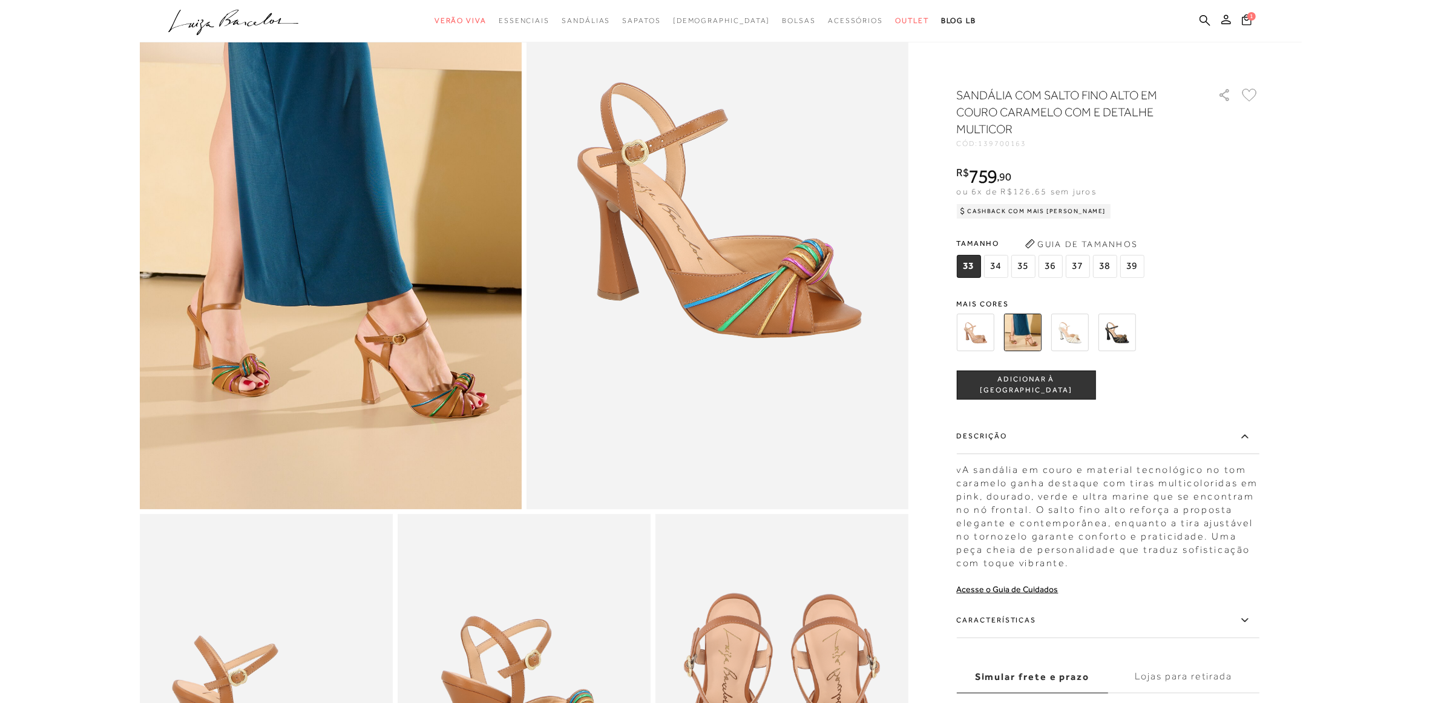
scroll to position [151, 0]
click at [1234, 625] on label "Características" at bounding box center [1108, 620] width 303 height 35
click at [0, 0] on input "Características" at bounding box center [0, 0] width 0 height 0
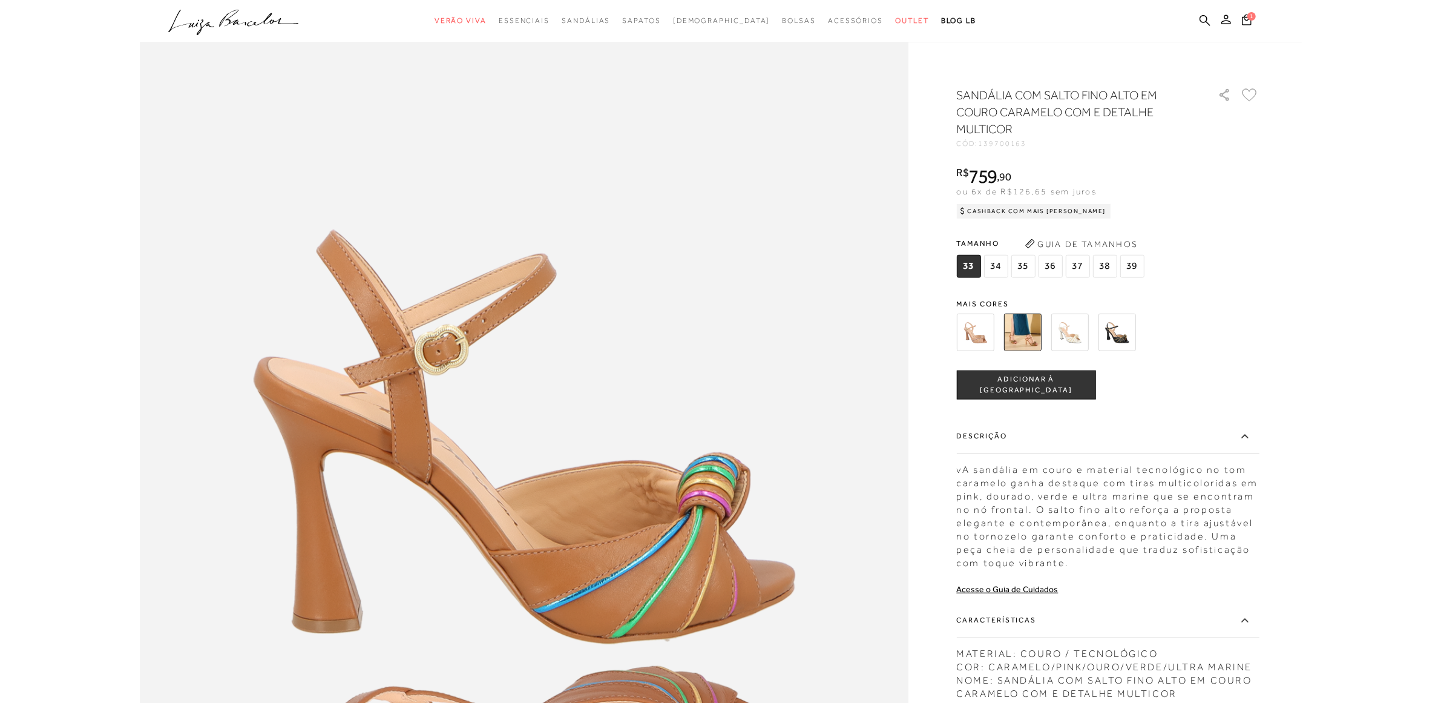
scroll to position [1254, 0]
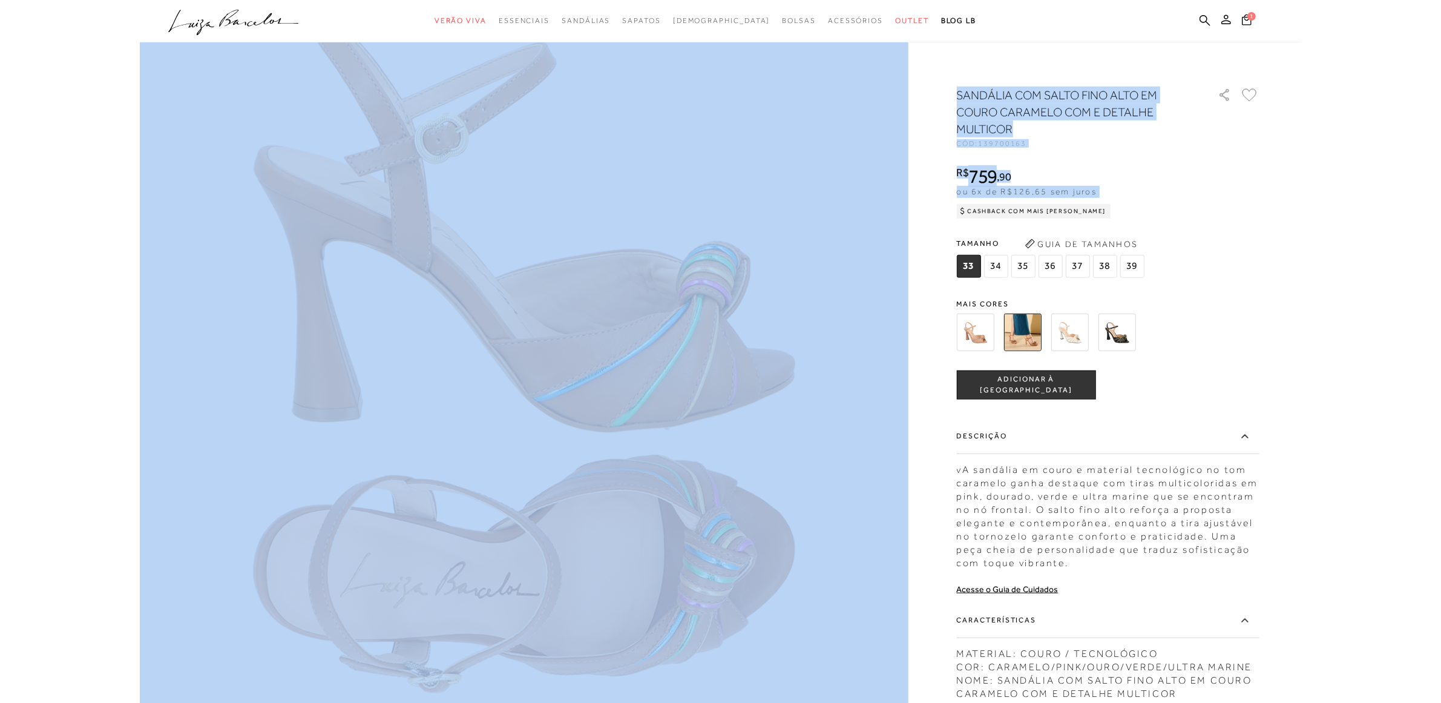
drag, startPoint x: 1289, startPoint y: 422, endPoint x: 1253, endPoint y: 215, distance: 210.1
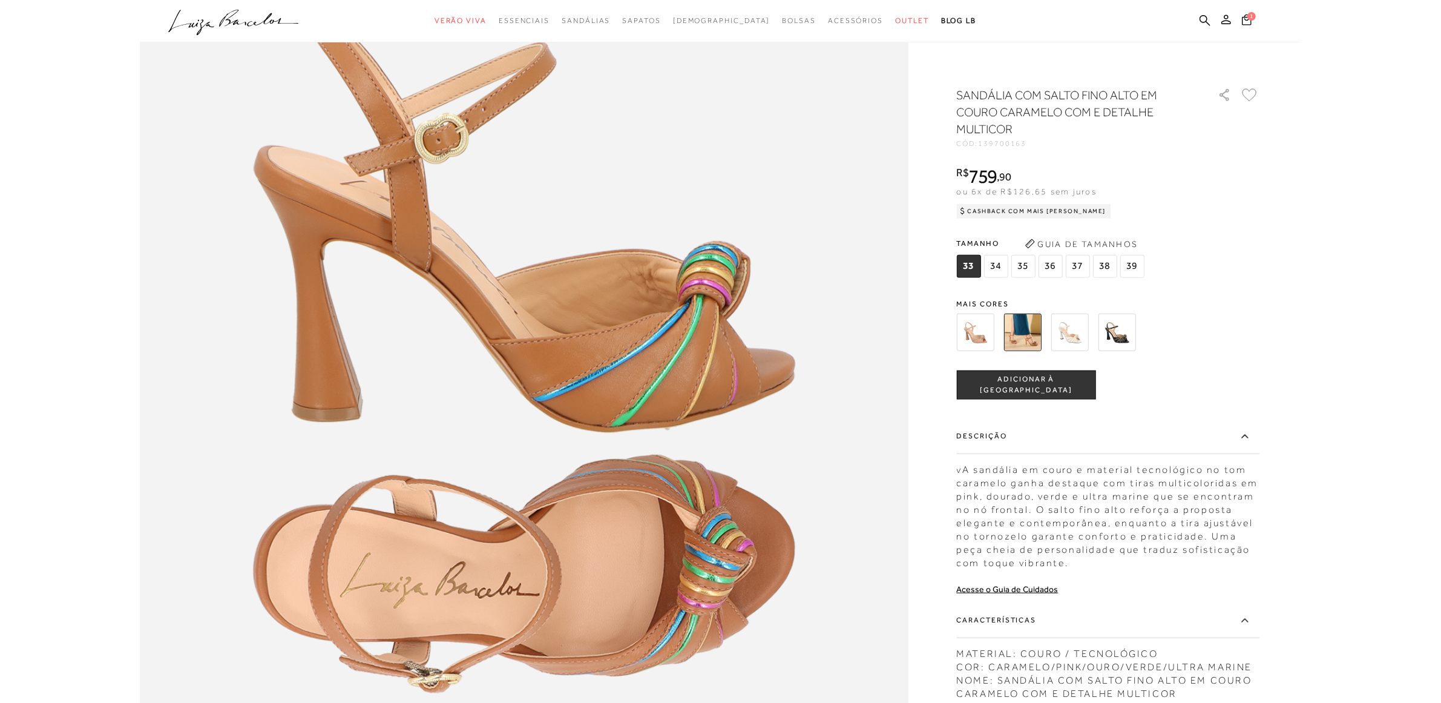
click at [1180, 662] on div "MATERIAL: COURO / TECNOLÓGICO COR: CARAMELO/PINK/OURO/VERDE/ULTRA MARINE NOME: …" at bounding box center [1108, 677] width 303 height 73
click at [979, 337] on img at bounding box center [976, 333] width 38 height 38
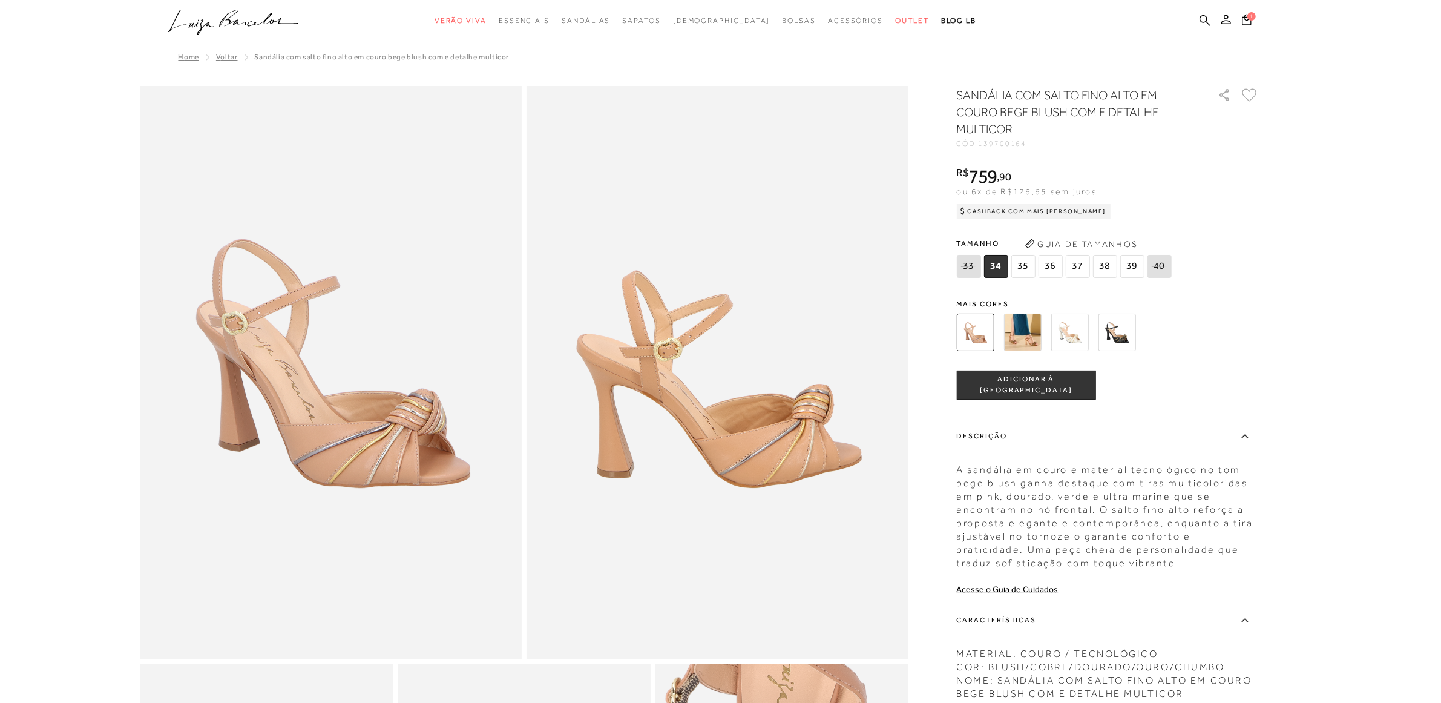
click at [1023, 336] on img at bounding box center [1023, 333] width 38 height 38
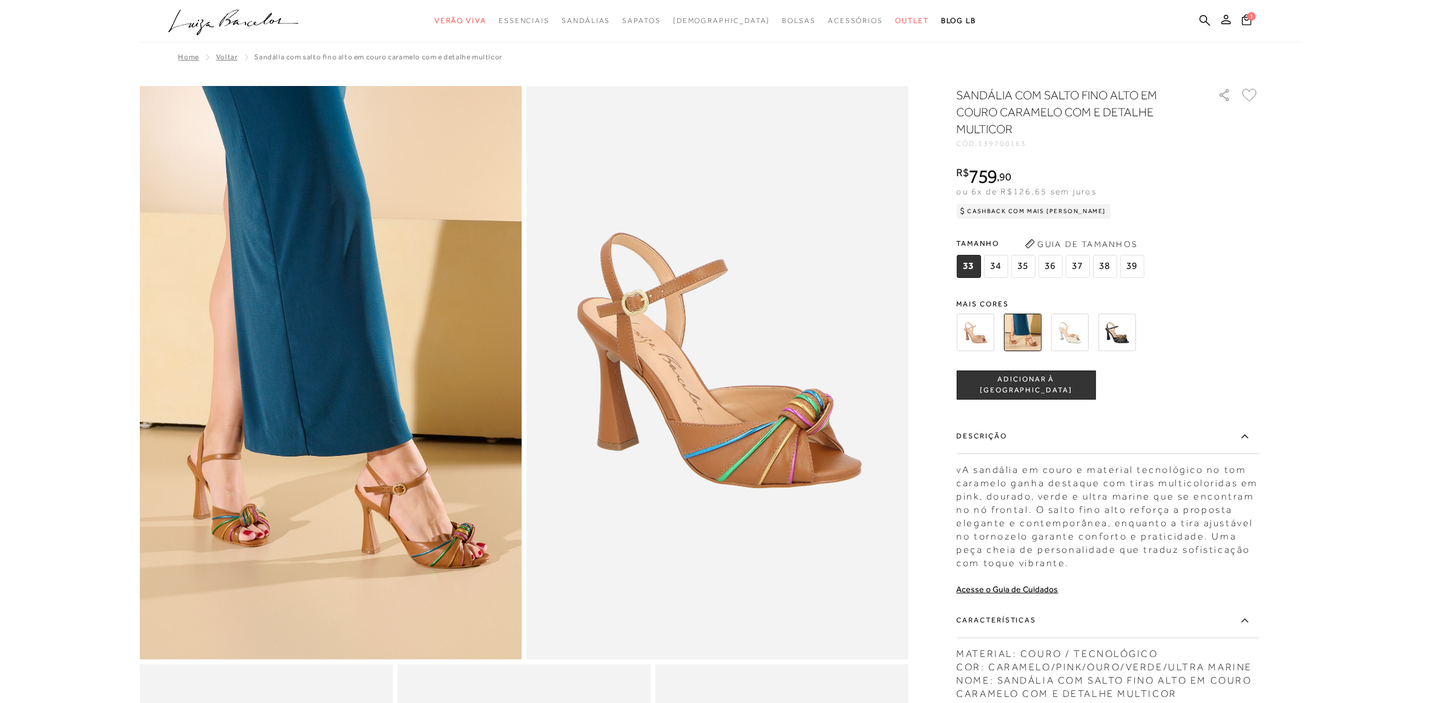
click at [971, 336] on img at bounding box center [976, 333] width 38 height 38
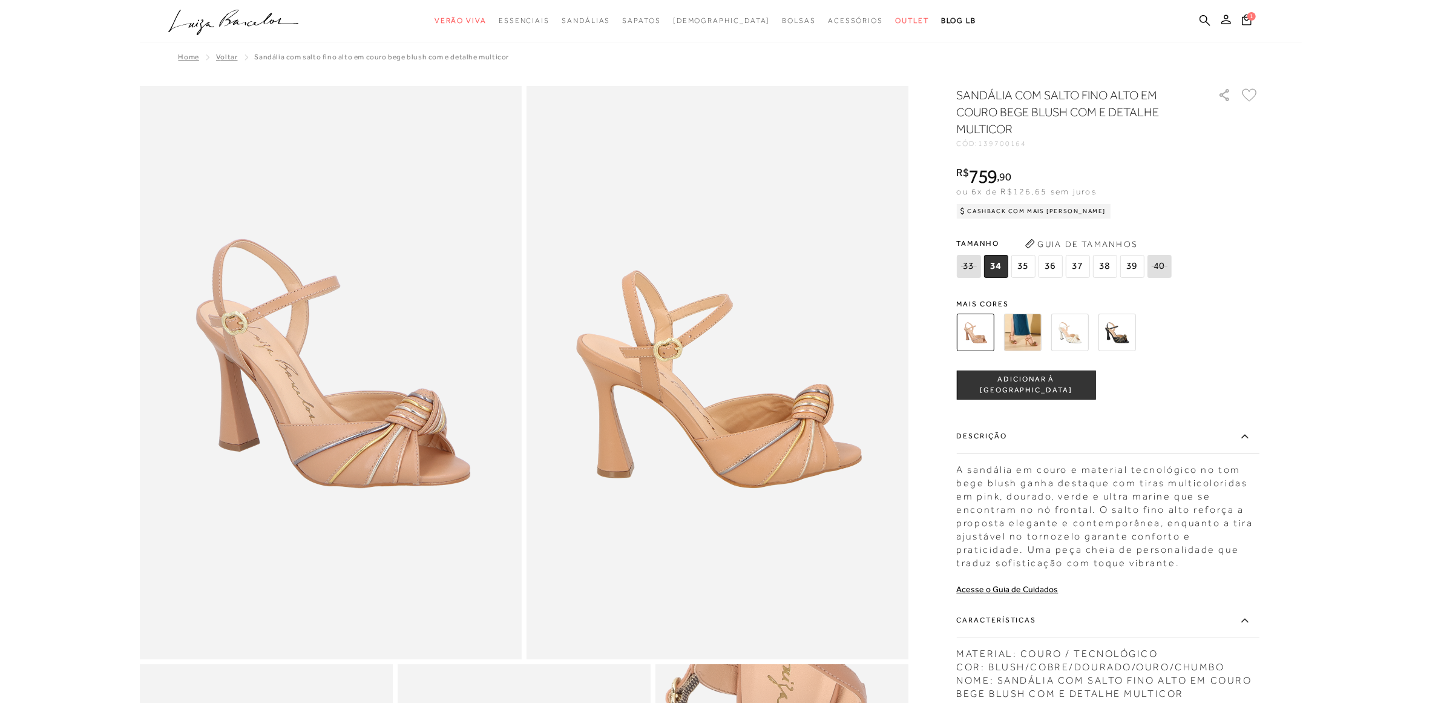
click at [1011, 332] on img at bounding box center [1023, 333] width 38 height 38
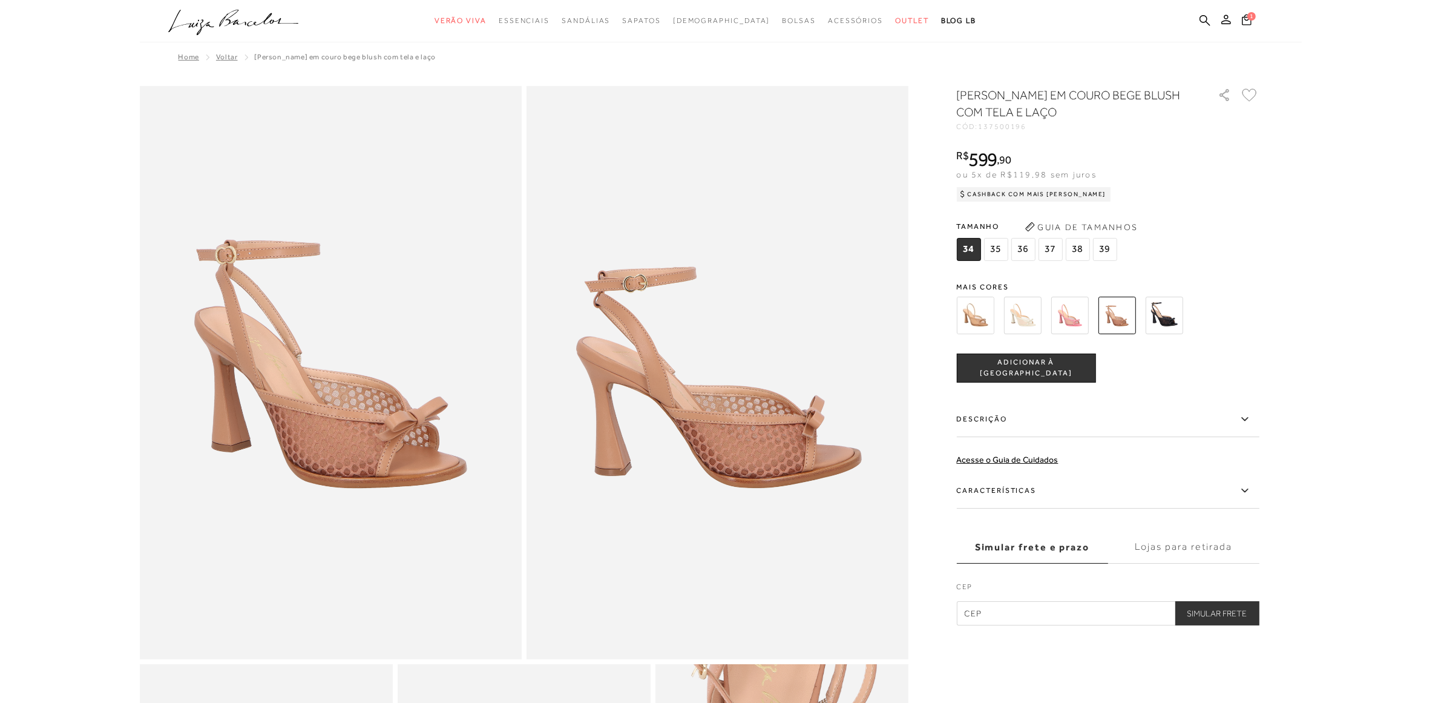
click at [1114, 318] on img at bounding box center [1118, 316] width 38 height 38
click at [1119, 318] on img at bounding box center [1118, 316] width 38 height 38
click at [743, 434] on img at bounding box center [718, 372] width 382 height 573
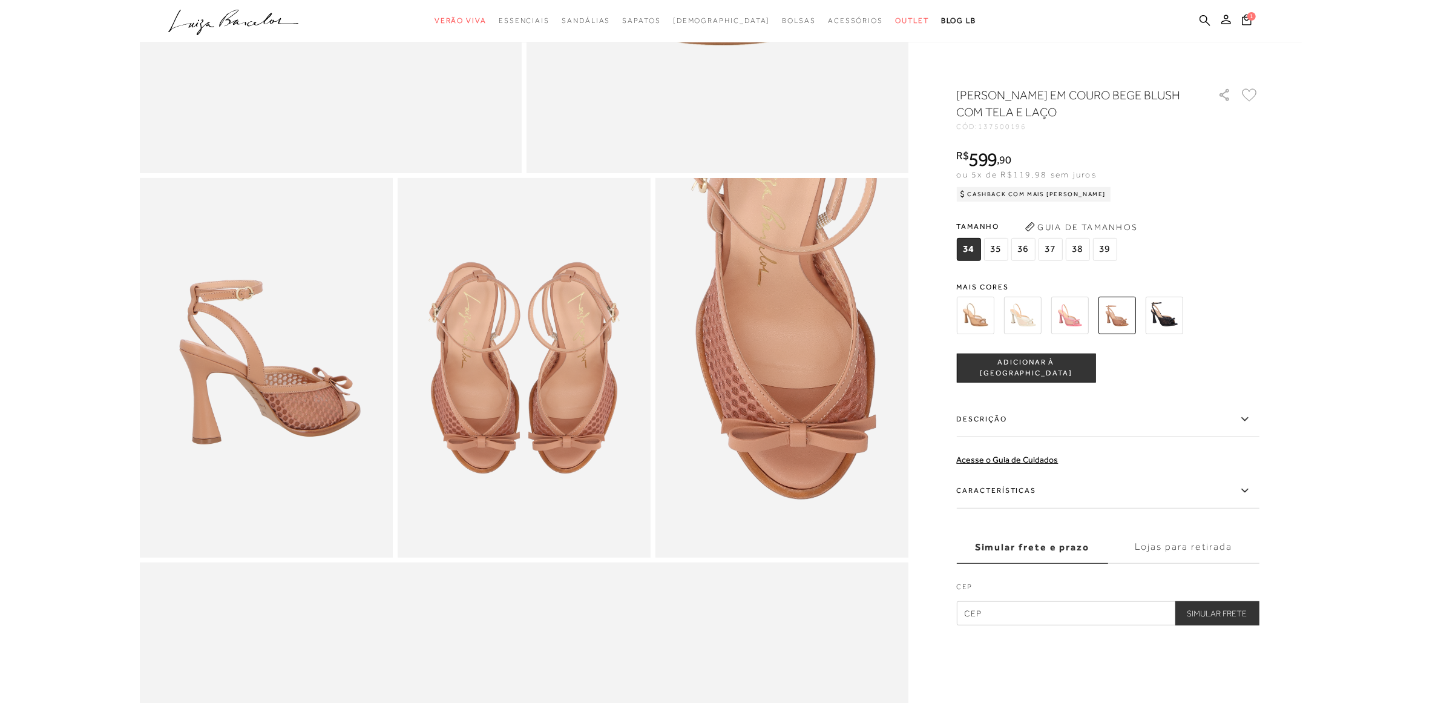
scroll to position [530, 0]
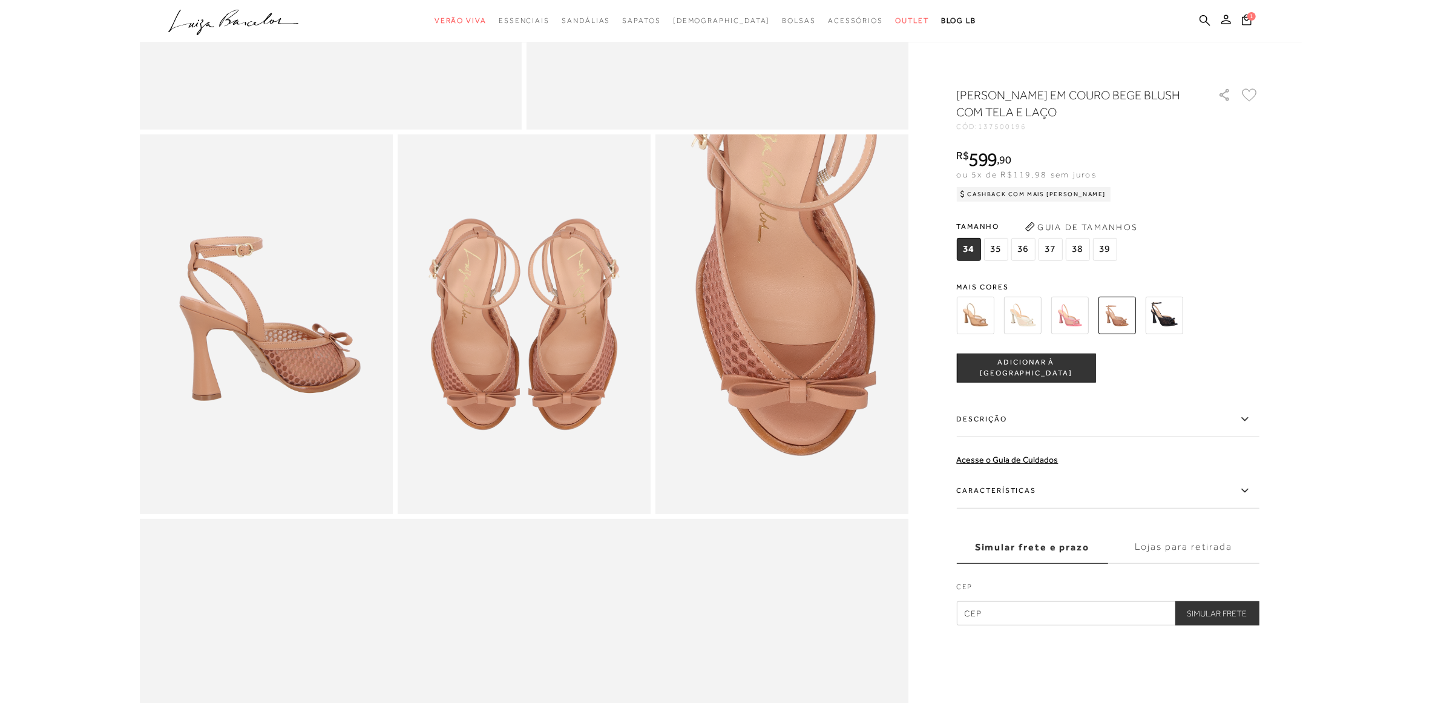
click at [1038, 492] on label "Características" at bounding box center [1108, 490] width 303 height 35
click at [0, 0] on input "Características" at bounding box center [0, 0] width 0 height 0
